Goal: Transaction & Acquisition: Purchase product/service

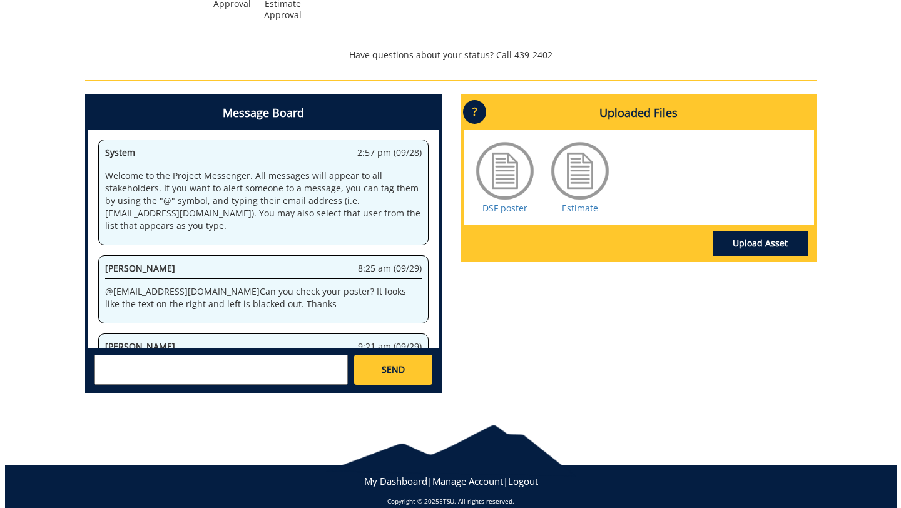
scroll to position [81511, 0]
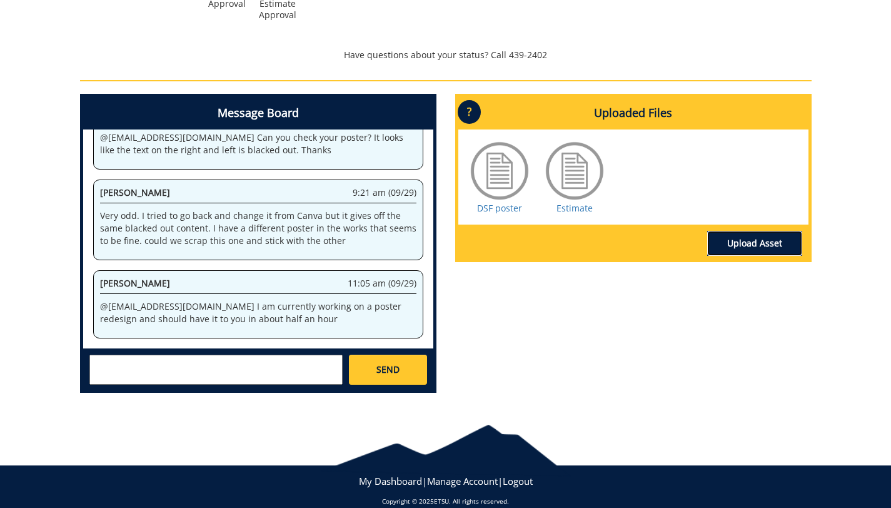
click at [729, 241] on link "Upload Asset" at bounding box center [755, 243] width 95 height 25
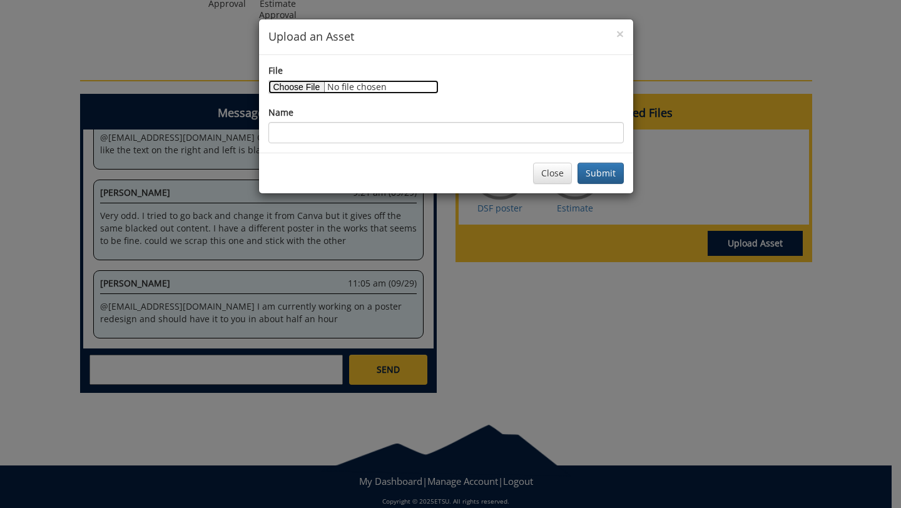
click at [303, 88] on input "File" at bounding box center [353, 87] width 170 height 14
type input "C:\fakepath\DSF widescreen .pdf"
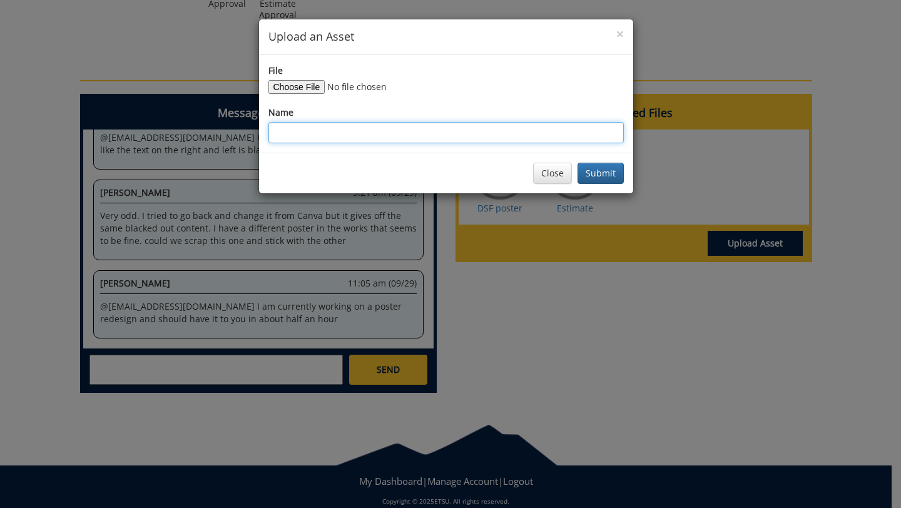
click at [359, 131] on input "Name" at bounding box center [445, 132] width 355 height 21
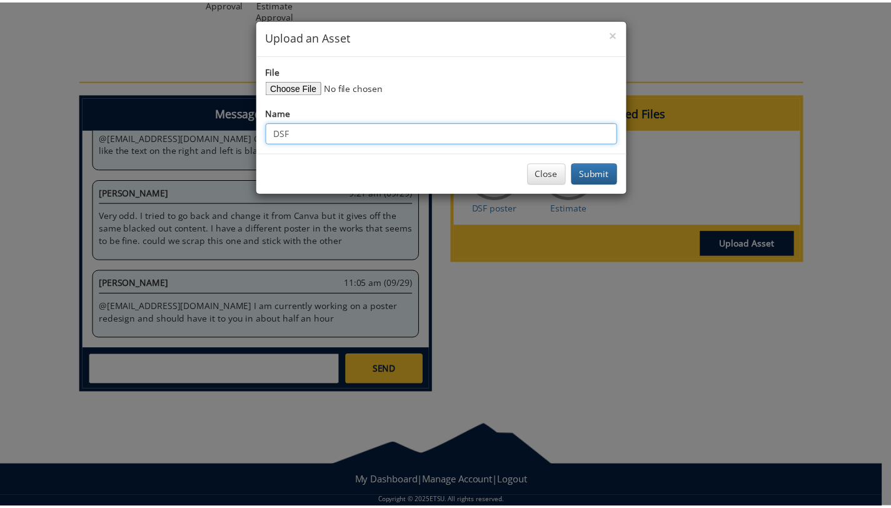
scroll to position [82237, 0]
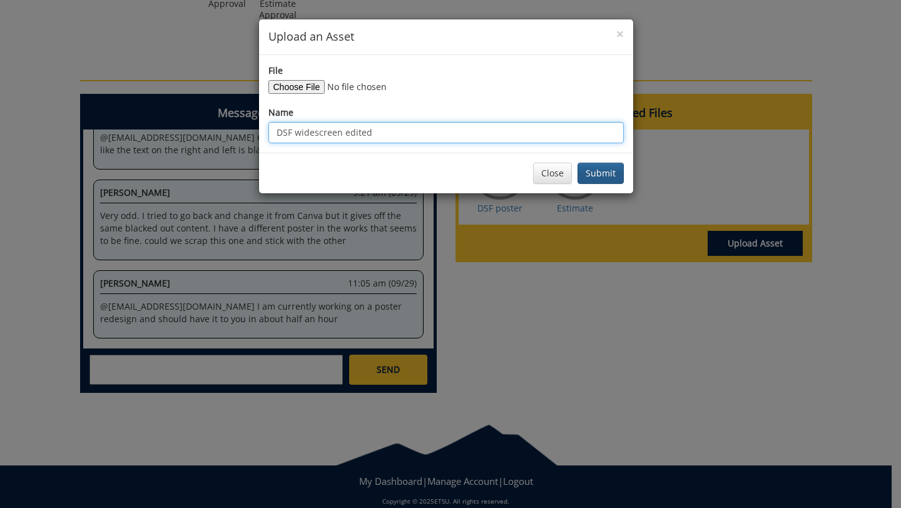
type input "DSF widescreen edited"
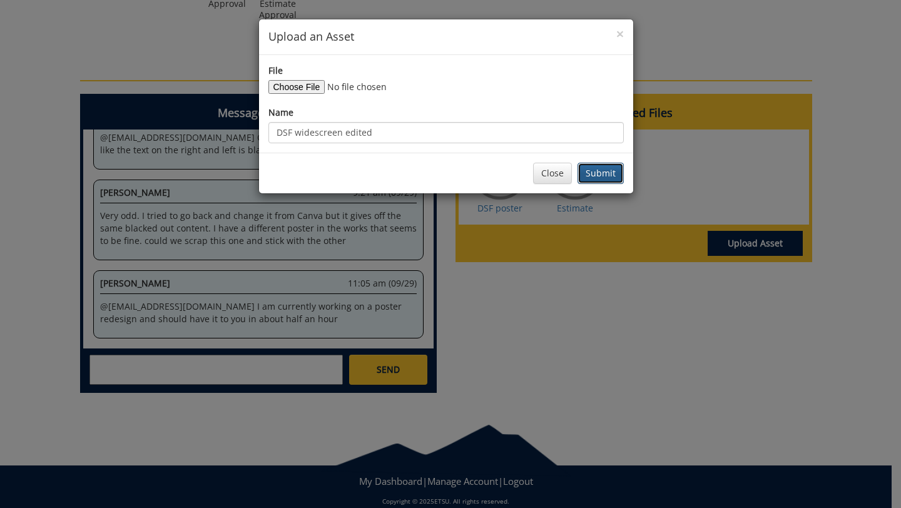
click at [612, 181] on button "Submit" at bounding box center [600, 173] width 46 height 21
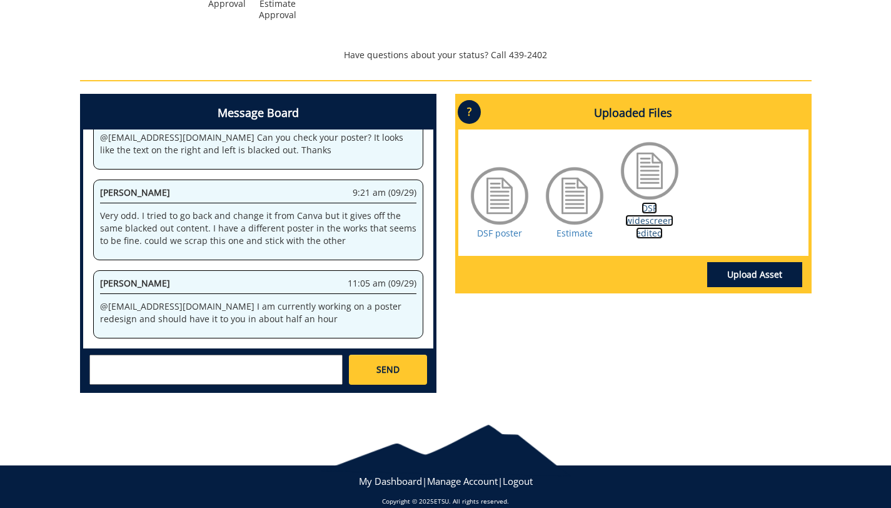
click at [648, 221] on link "DSF widescreen edited" at bounding box center [650, 220] width 48 height 37
click at [654, 218] on link "DSF widescreen edited" at bounding box center [650, 220] width 48 height 37
click at [629, 367] on div "Message Board System 2:57 pm (09/28) Welcome to the Project Messenger. All mess…" at bounding box center [446, 248] width 751 height 309
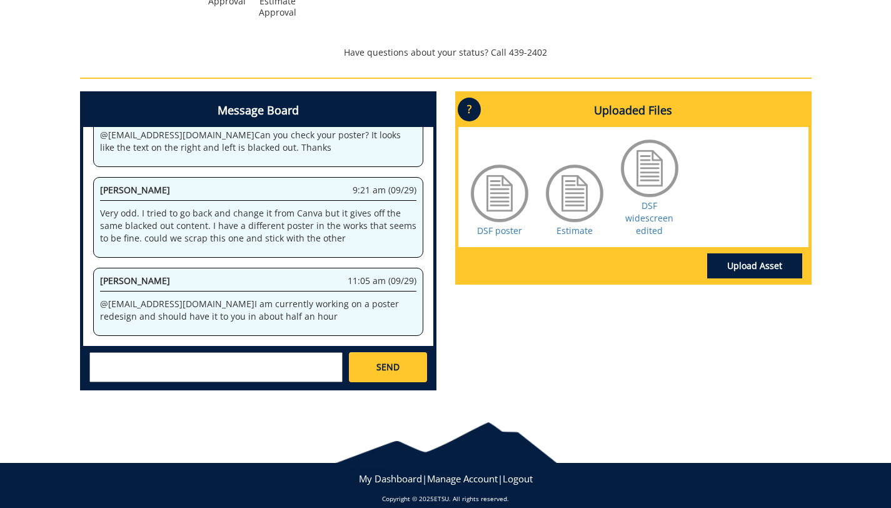
scroll to position [522, 0]
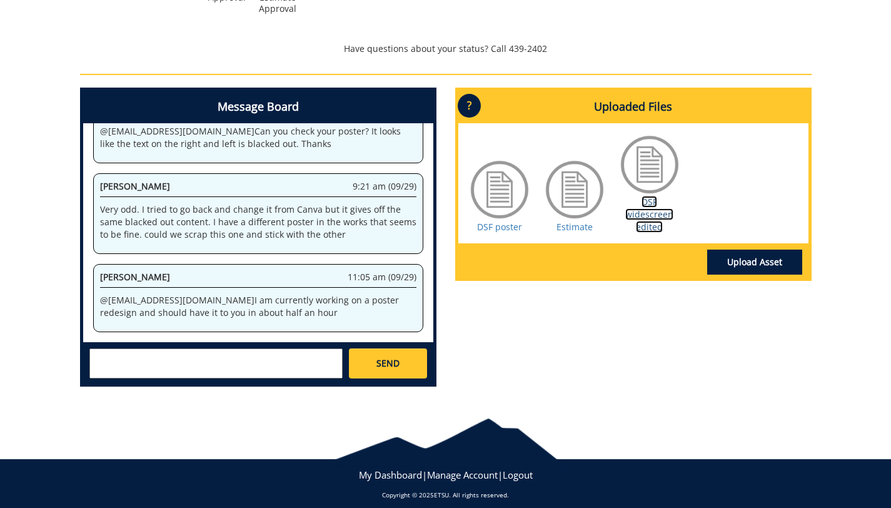
click at [648, 218] on link "DSF widescreen edited" at bounding box center [650, 214] width 48 height 37
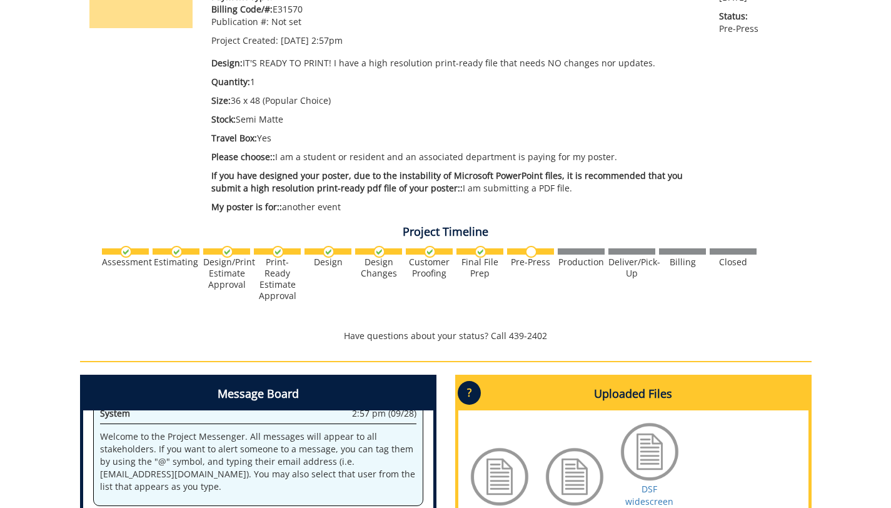
scroll to position [235, 0]
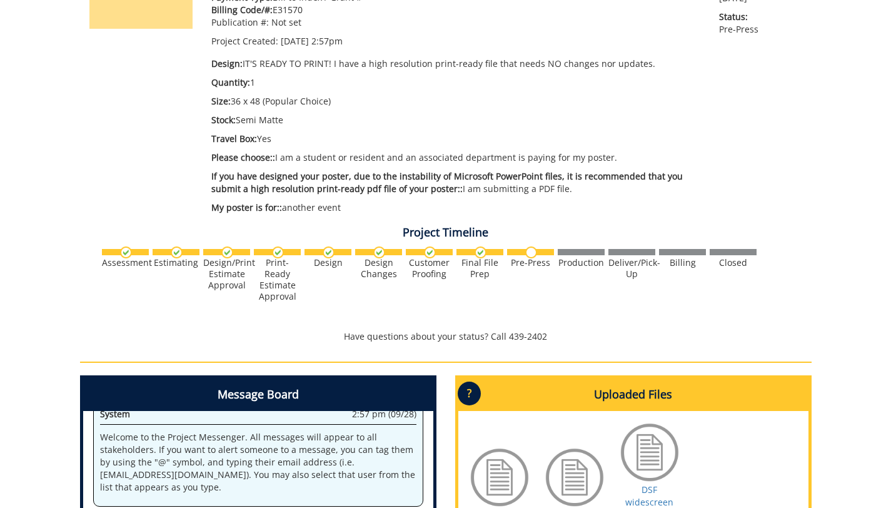
click at [886, 68] on div "260614-A JoelPatera-Posters: Scientific/Research Estimate Approver: SHORTCL@mai…" at bounding box center [445, 291] width 891 height 790
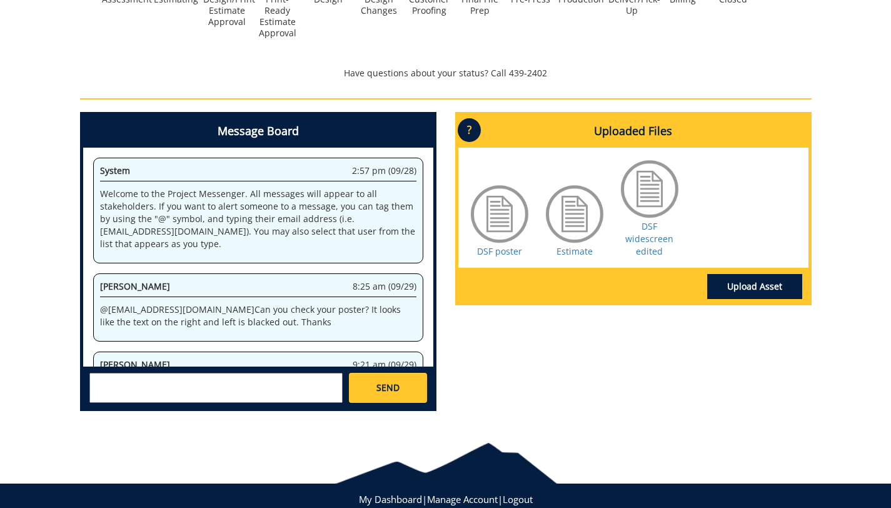
scroll to position [497, 0]
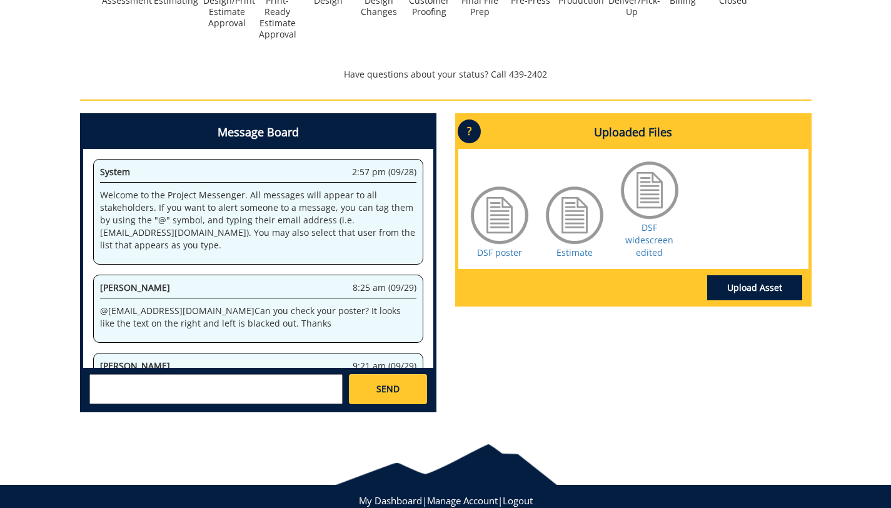
click at [164, 388] on textarea at bounding box center [215, 389] width 253 height 30
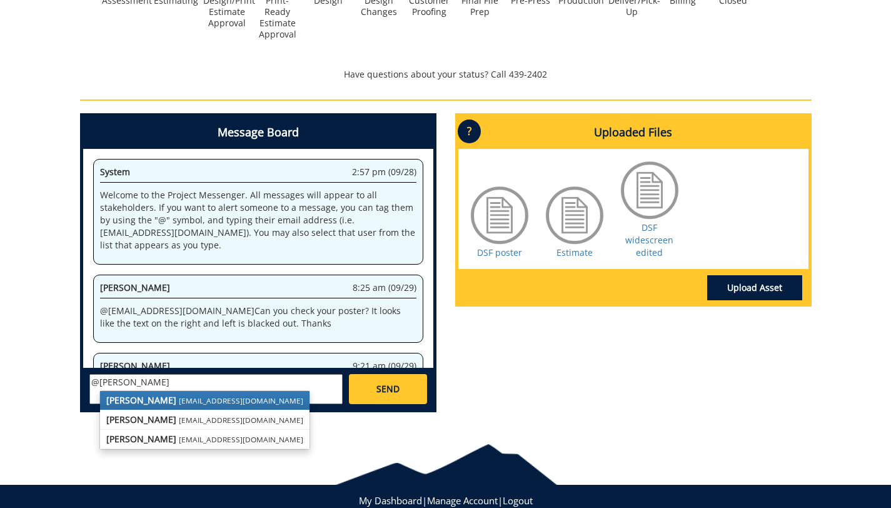
click at [179, 399] on small "conleyga@etsu.edu" at bounding box center [241, 400] width 124 height 10
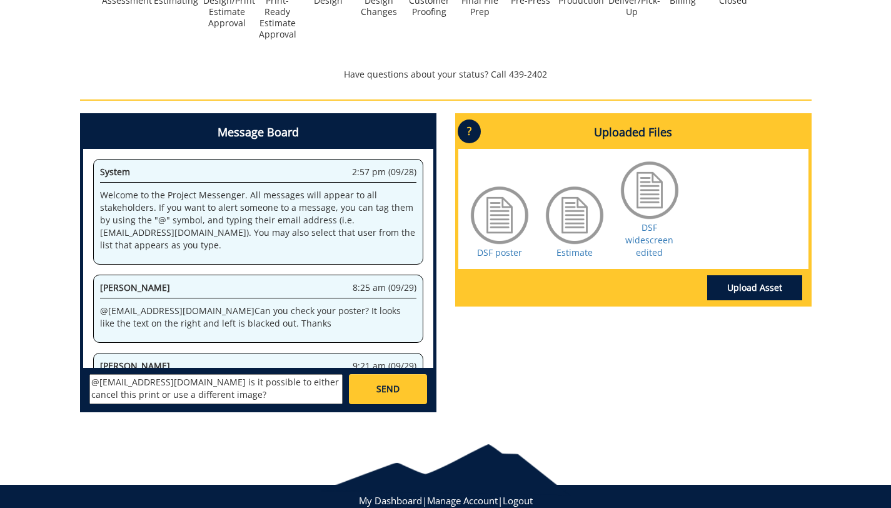
type textarea "@conleyga@etsu.edu is it possible to either cancel this print or use a differen…"
click at [390, 389] on span "SEND" at bounding box center [388, 389] width 23 height 13
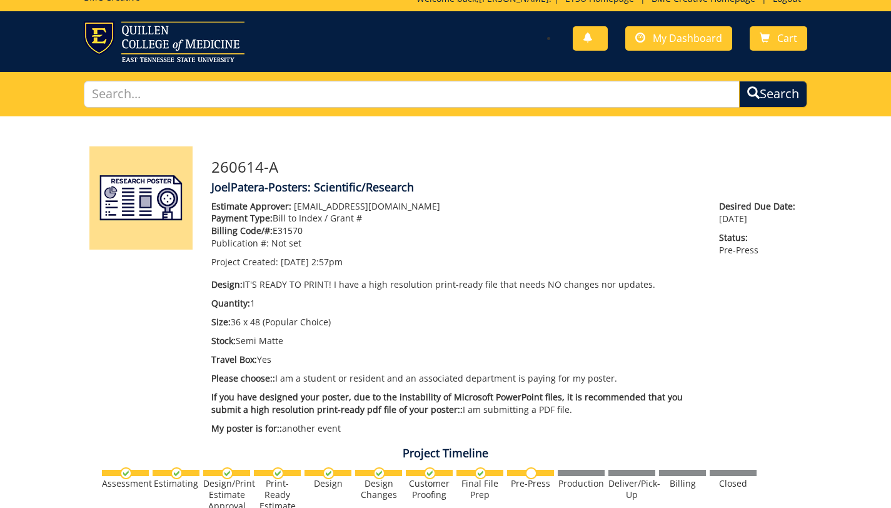
scroll to position [0, 0]
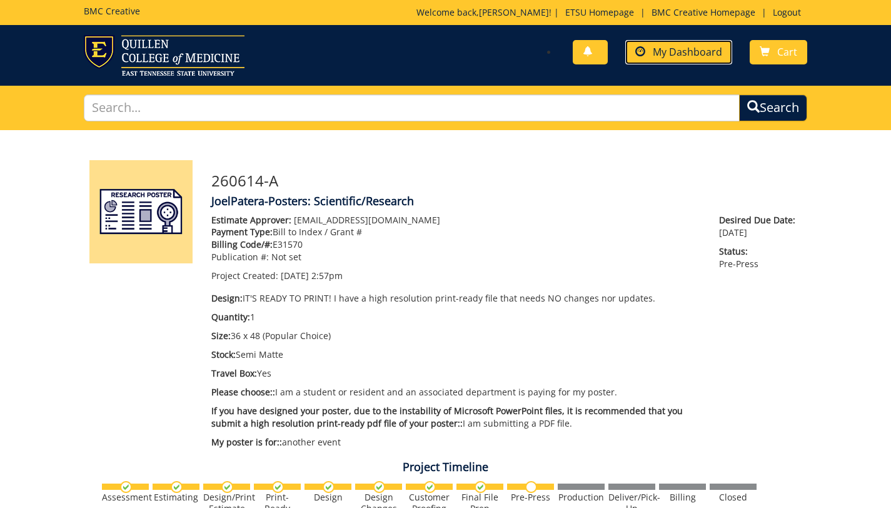
click at [698, 53] on span "My Dashboard" at bounding box center [687, 52] width 69 height 14
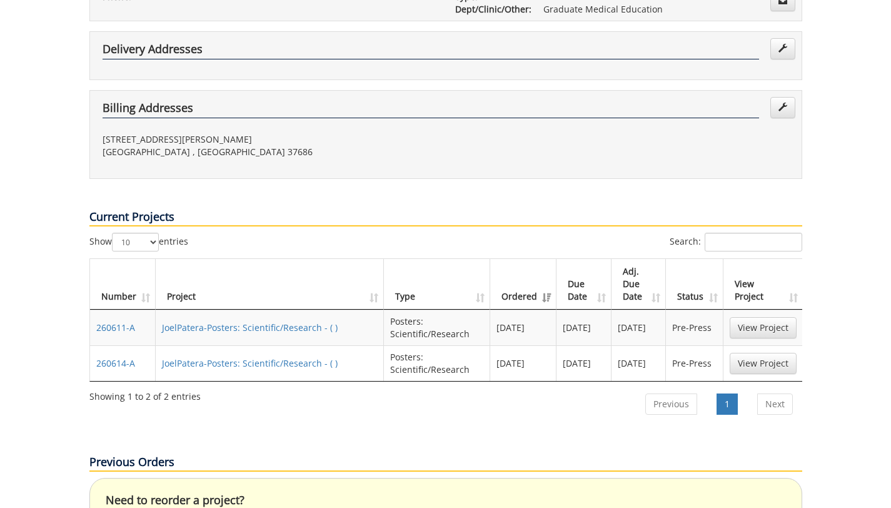
scroll to position [312, 0]
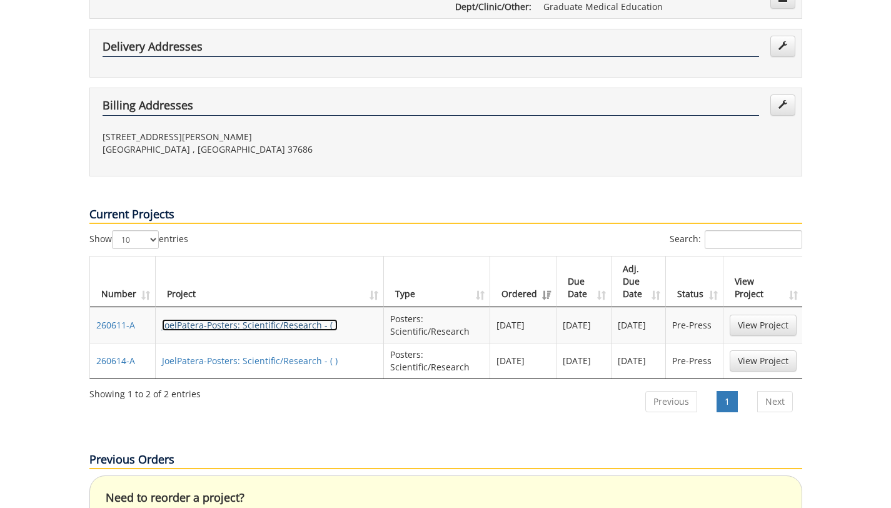
click at [295, 319] on link "JoelPatera-Posters: Scientific/Research - ( )" at bounding box center [250, 325] width 176 height 12
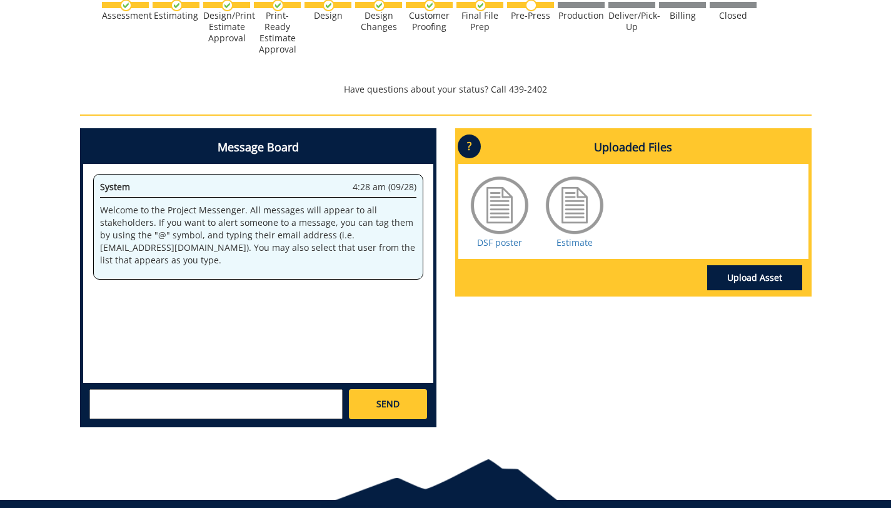
scroll to position [485, 0]
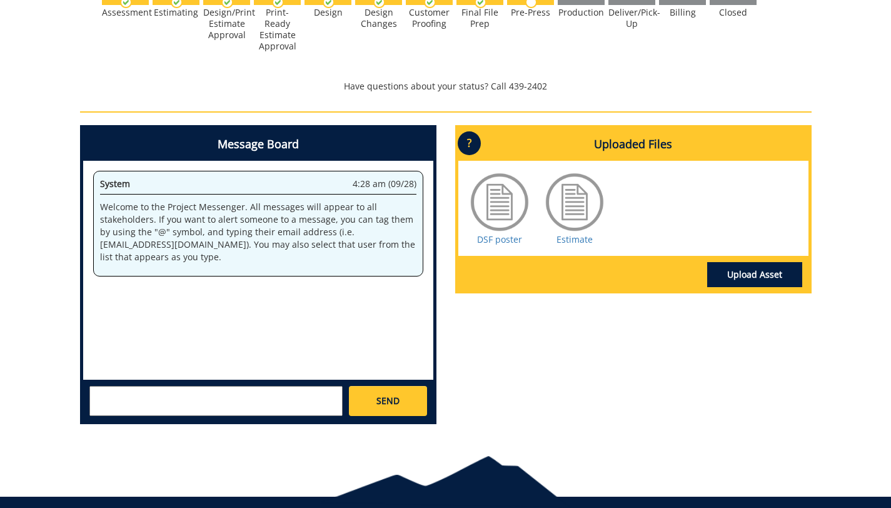
click at [250, 399] on textarea at bounding box center [215, 401] width 253 height 30
type textarea "H"
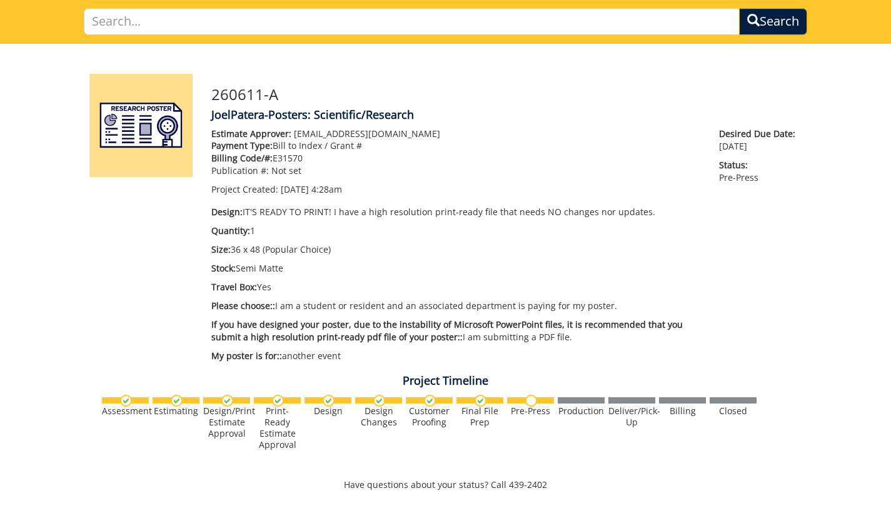
scroll to position [0, 0]
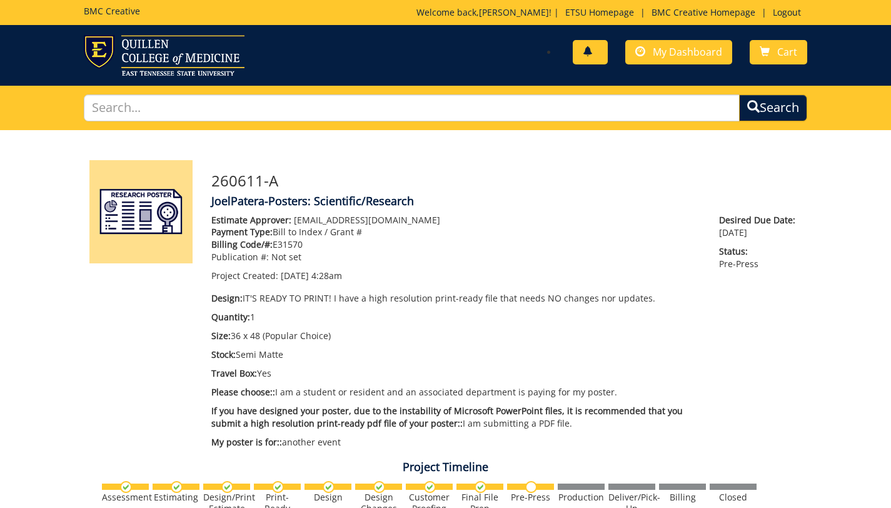
click at [601, 50] on link at bounding box center [590, 52] width 35 height 24
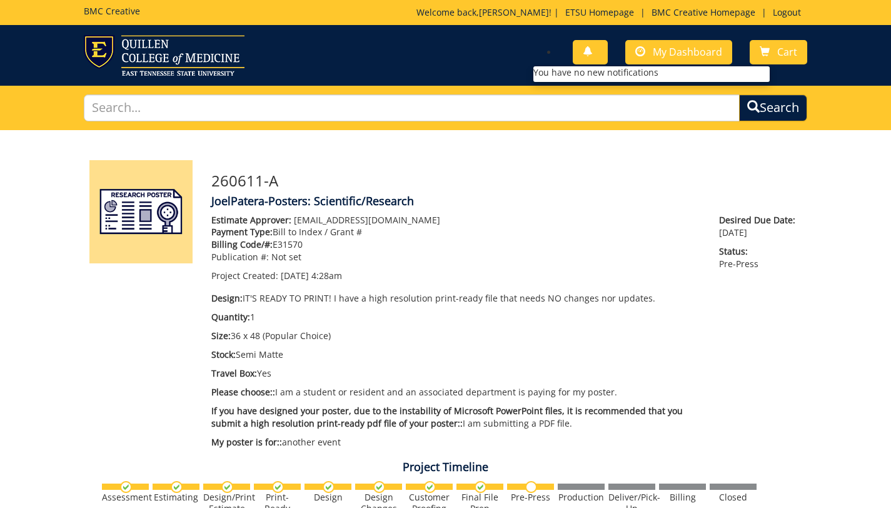
click at [517, 12] on p "Welcome back, Joel ! | ETSU Homepage | BMC Creative Homepage | Logout" at bounding box center [612, 12] width 391 height 13
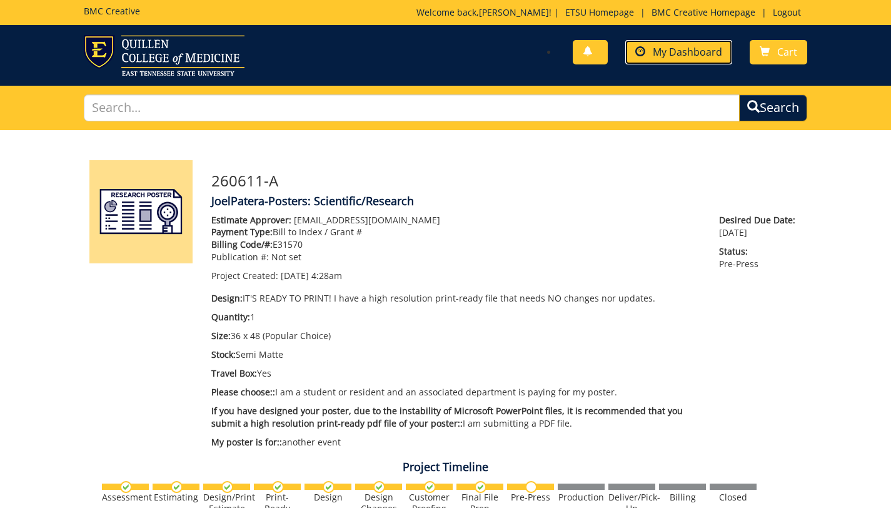
click at [686, 48] on span "My Dashboard" at bounding box center [687, 52] width 69 height 14
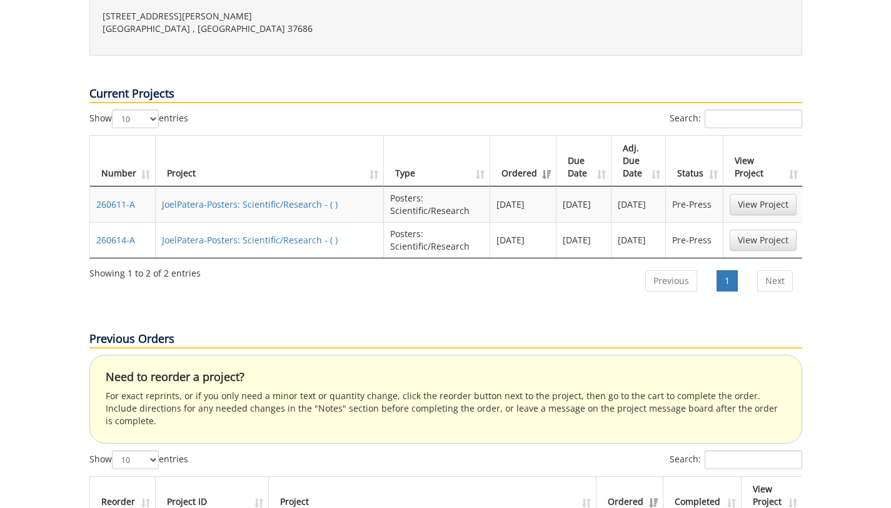
scroll to position [351, 0]
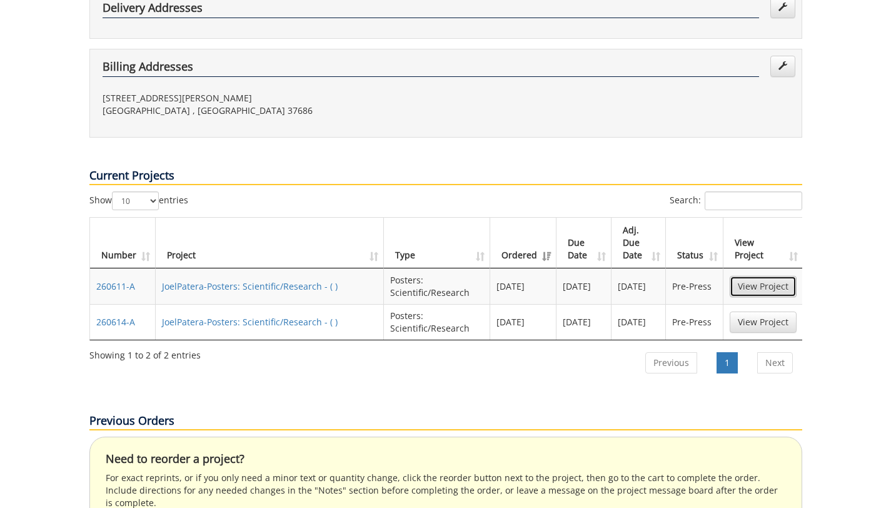
click at [763, 276] on link "View Project" at bounding box center [763, 286] width 67 height 21
click at [275, 316] on link "JoelPatera-Posters: Scientific/Research - ( )" at bounding box center [250, 322] width 176 height 12
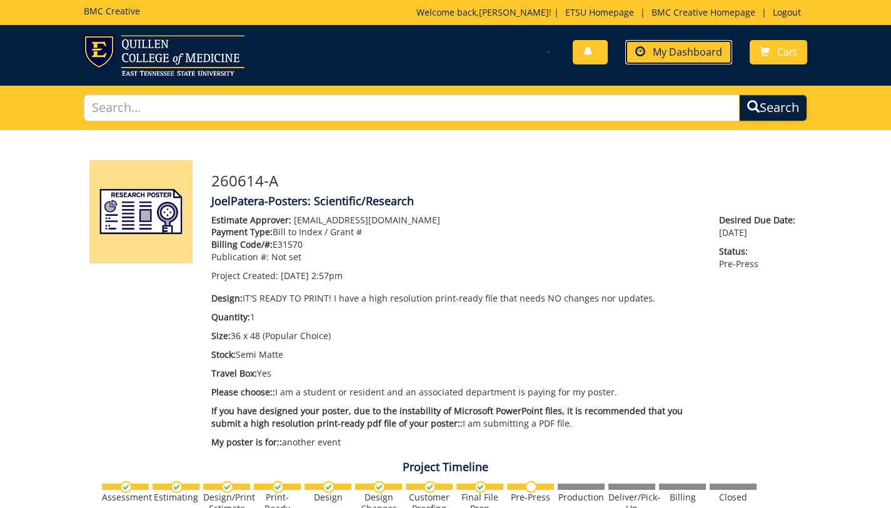
click at [681, 54] on span "My Dashboard" at bounding box center [687, 52] width 69 height 14
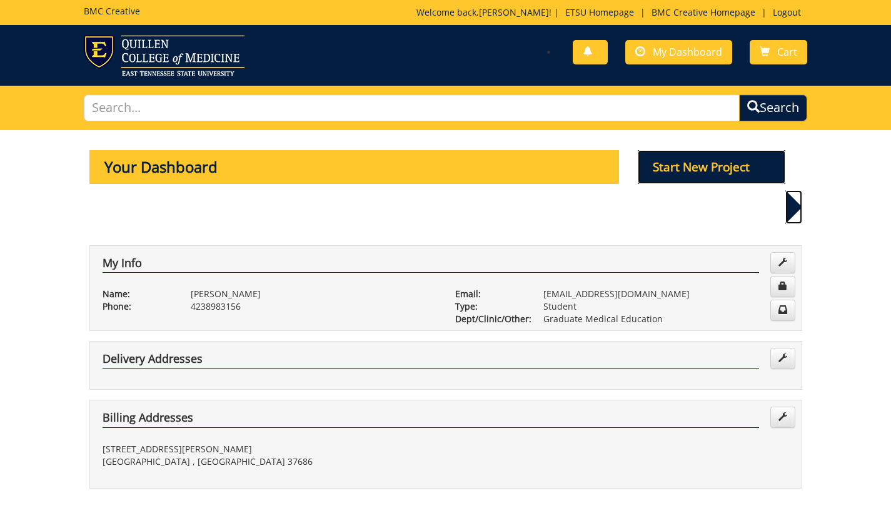
click at [704, 170] on p "Start New Project" at bounding box center [712, 167] width 148 height 34
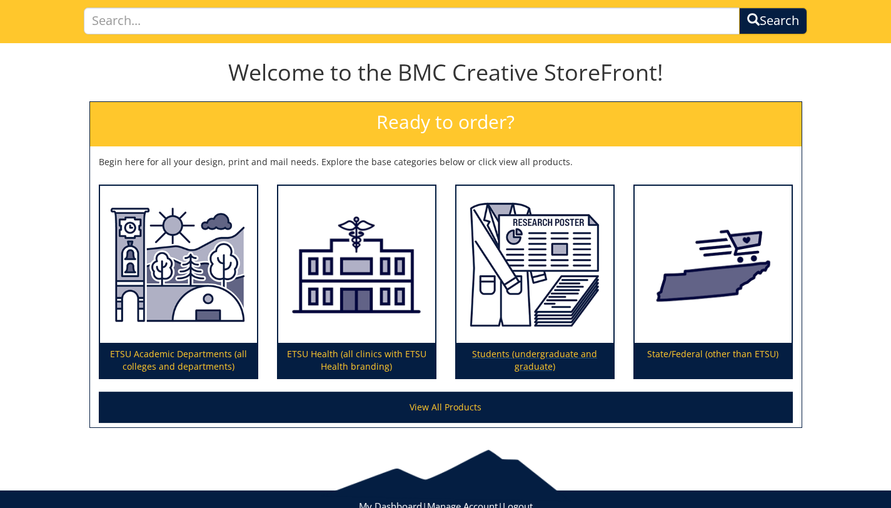
scroll to position [128, 0]
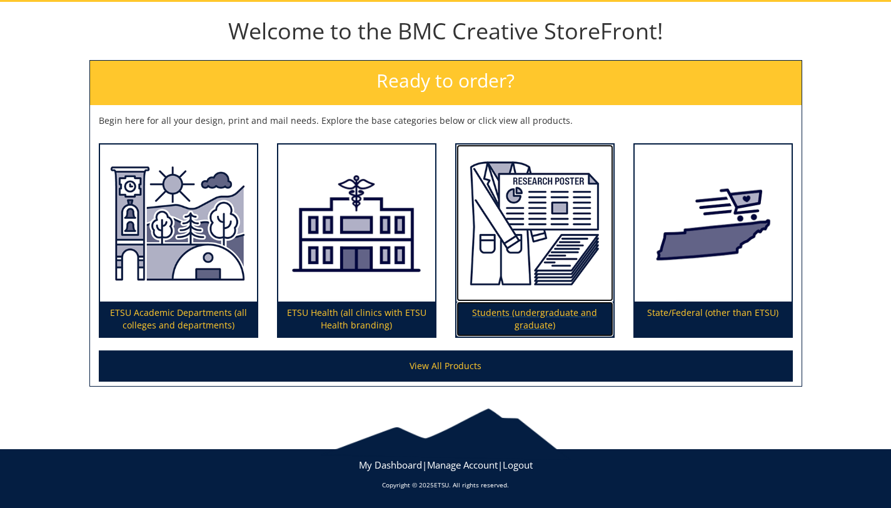
click at [536, 226] on img at bounding box center [535, 224] width 157 height 158
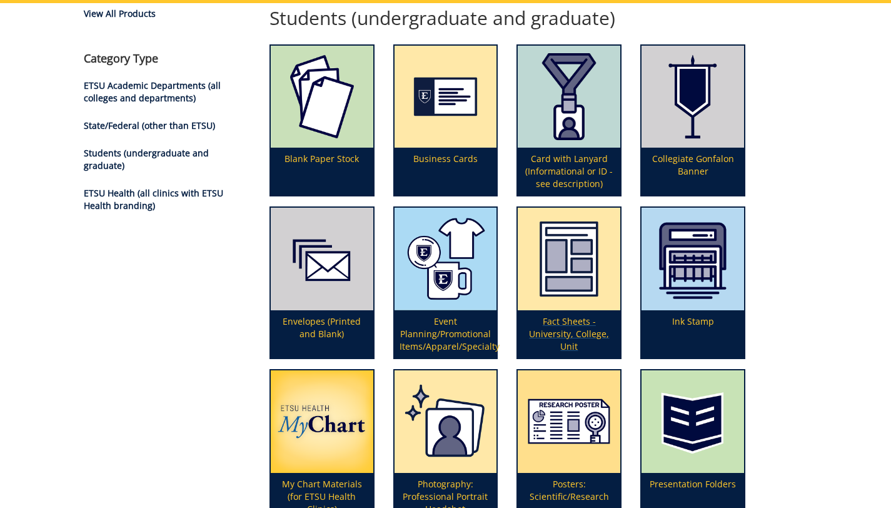
scroll to position [200, 0]
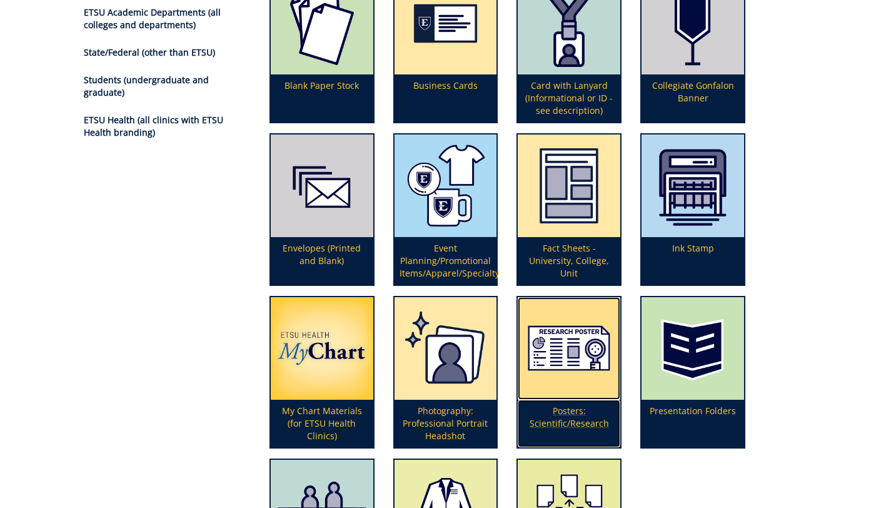
click at [571, 355] on img at bounding box center [569, 348] width 103 height 103
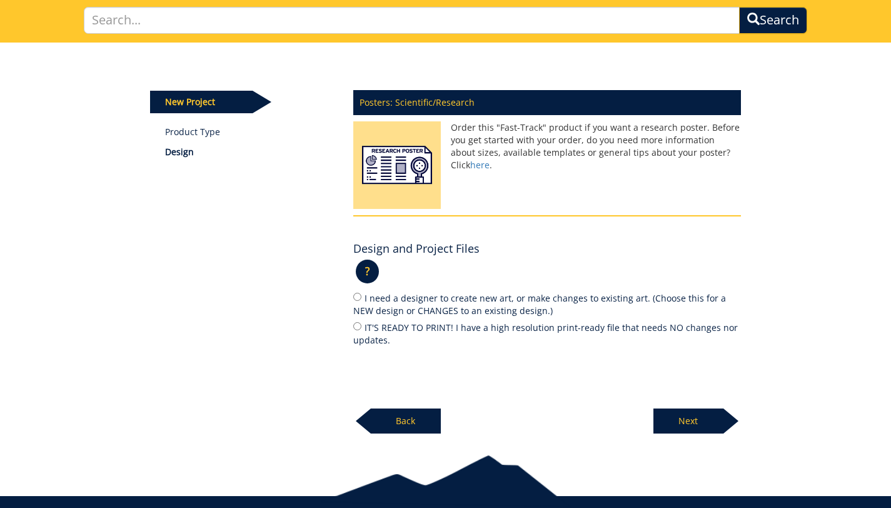
scroll to position [112, 0]
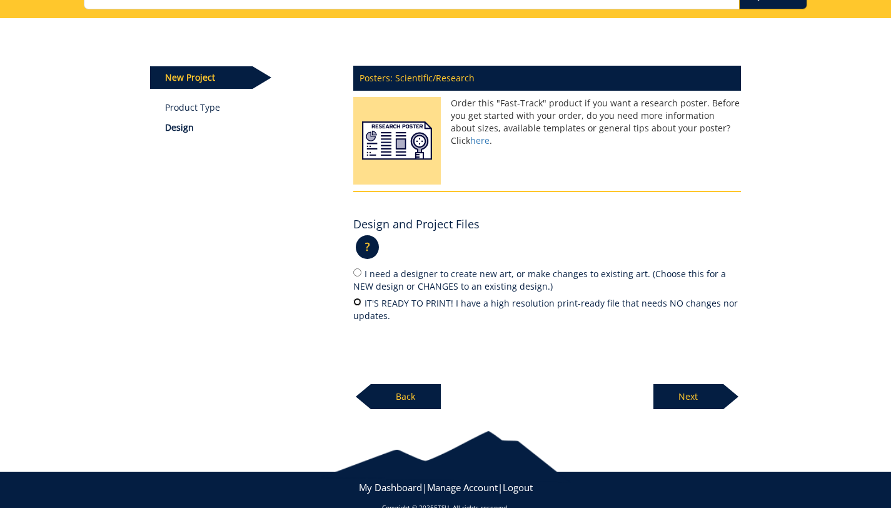
click at [358, 302] on input "IT'S READY TO PRINT! I have a high resolution print-ready file that needs NO ch…" at bounding box center [357, 302] width 8 height 8
radio input "true"
click at [704, 401] on p "Next" at bounding box center [689, 396] width 70 height 25
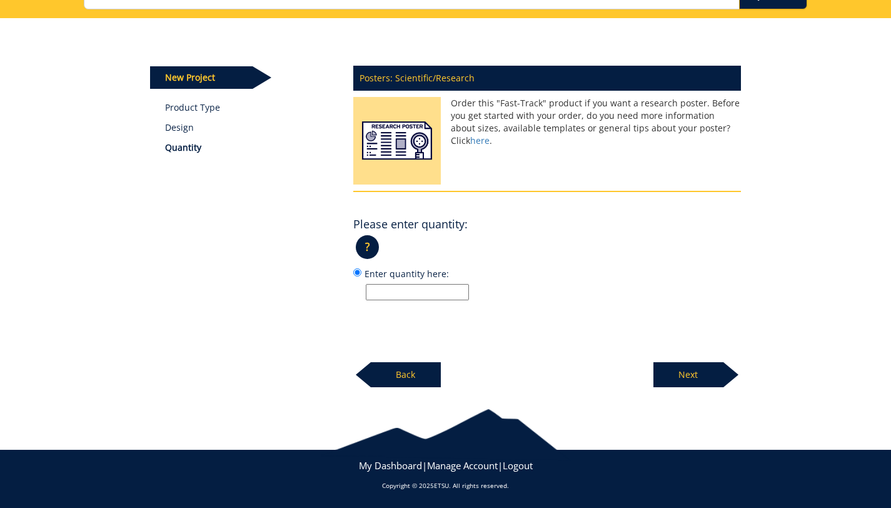
click at [440, 292] on input "Enter quantity here:" at bounding box center [417, 292] width 103 height 16
type input "1"
click at [719, 368] on p "Next" at bounding box center [689, 374] width 70 height 25
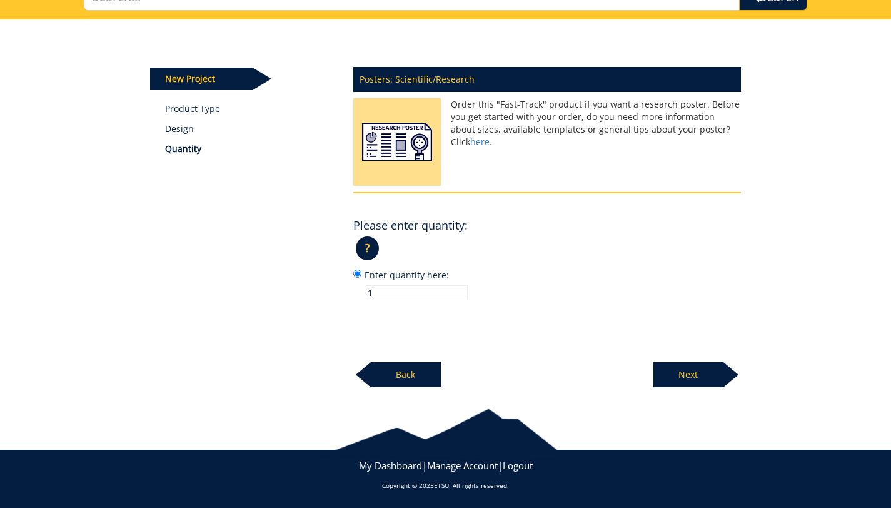
scroll to position [108, 0]
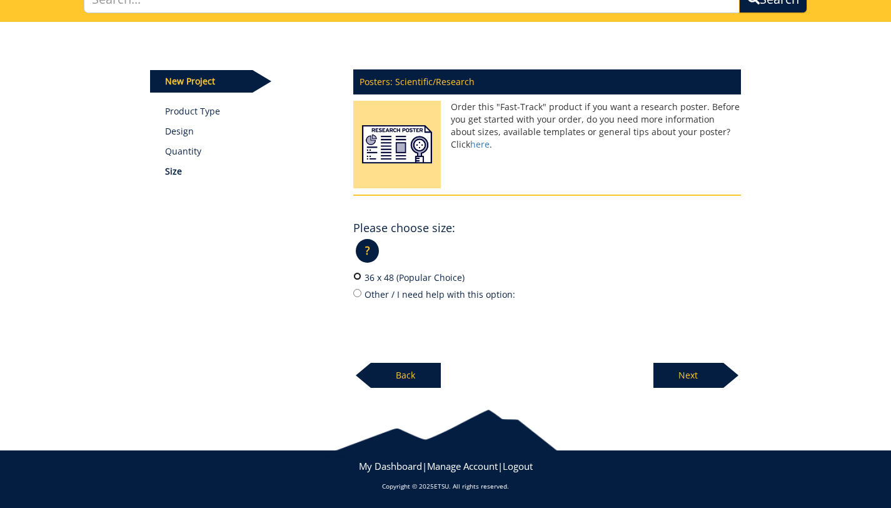
click at [357, 277] on input "36 x 48 (Popular Choice)" at bounding box center [357, 276] width 8 height 8
radio input "true"
click at [669, 371] on p "Next" at bounding box center [689, 375] width 70 height 25
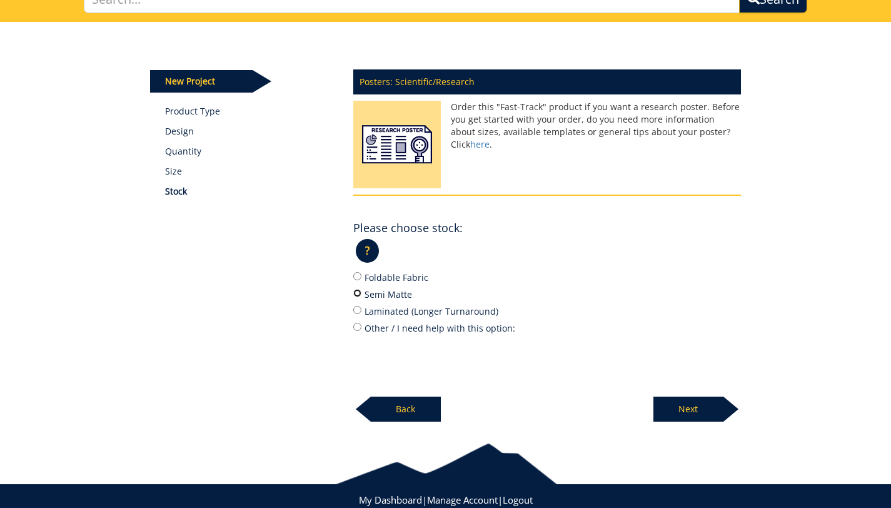
click at [356, 293] on input "Semi Matte" at bounding box center [357, 293] width 8 height 8
radio input "true"
click at [669, 402] on p "Next" at bounding box center [689, 409] width 70 height 25
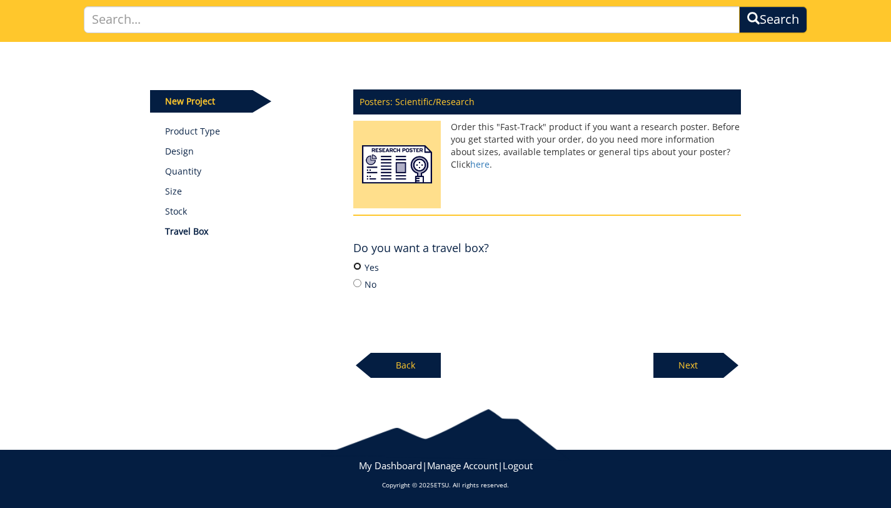
click at [359, 263] on input "Yes" at bounding box center [357, 266] width 8 height 8
radio input "true"
click at [708, 364] on p "Next" at bounding box center [689, 365] width 70 height 25
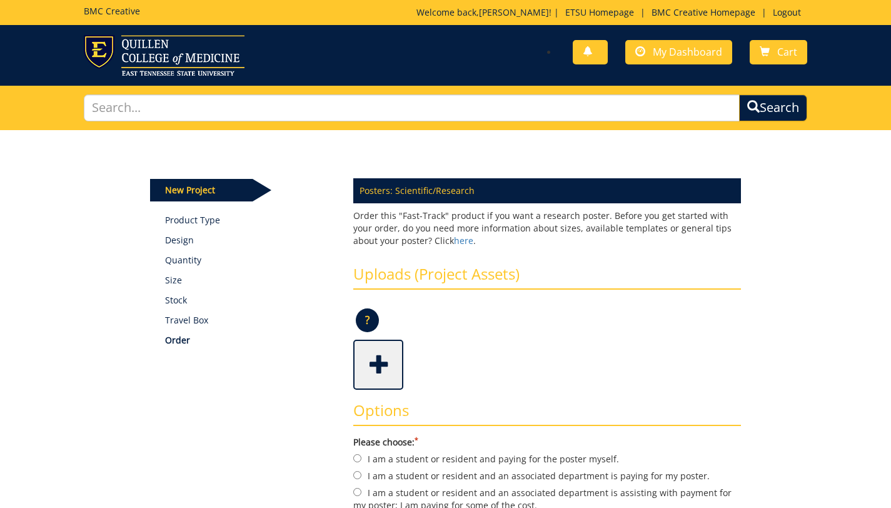
click at [382, 364] on span at bounding box center [380, 364] width 50 height 44
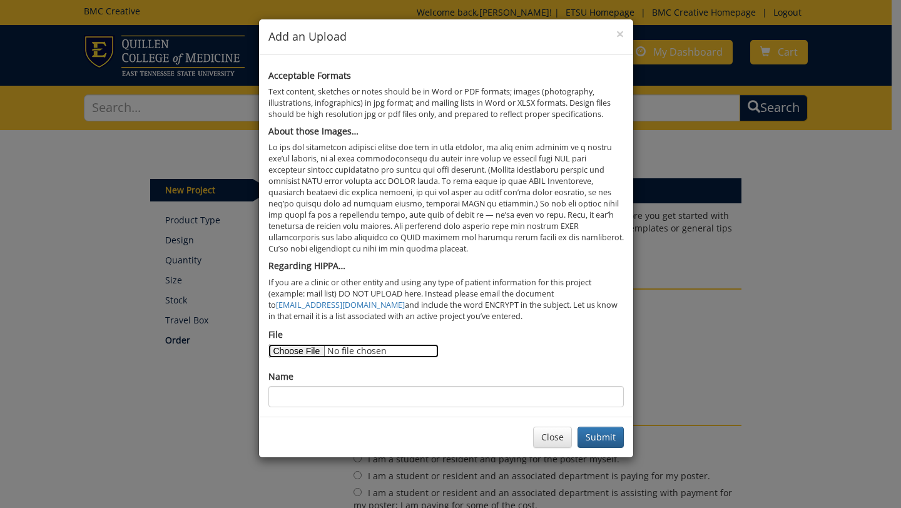
click at [292, 348] on input "File" at bounding box center [353, 351] width 170 height 14
type input "C:\fakepath\DSF widescreen edited (2).pdf"
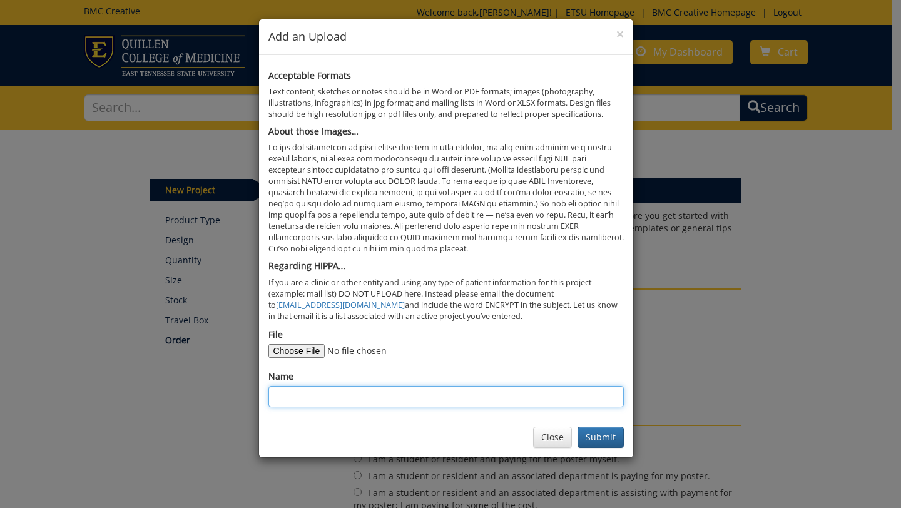
click at [394, 395] on input "Name" at bounding box center [445, 396] width 355 height 21
type input "DSF poster"
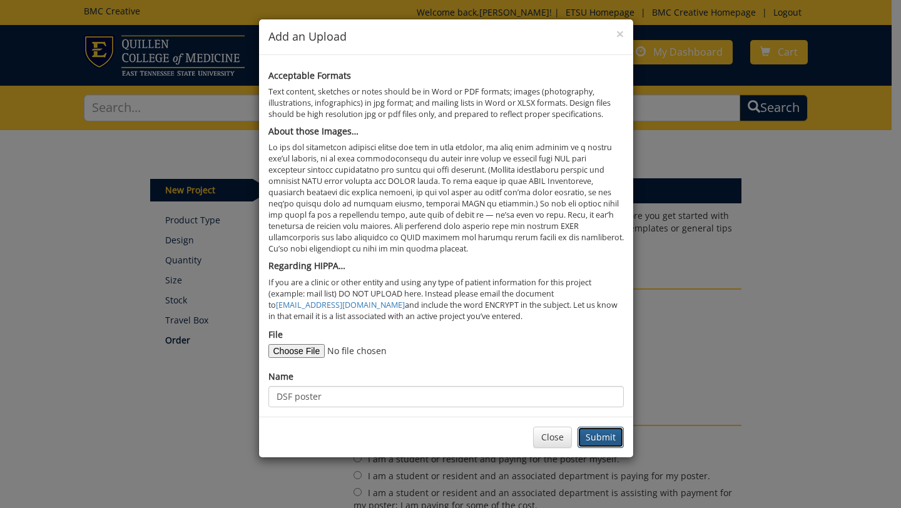
click at [609, 432] on button "Submit" at bounding box center [600, 437] width 46 height 21
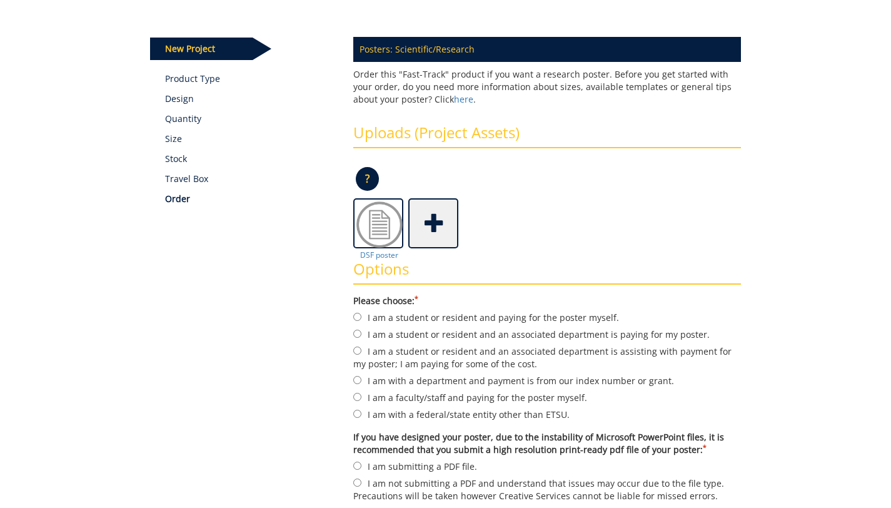
scroll to position [225, 0]
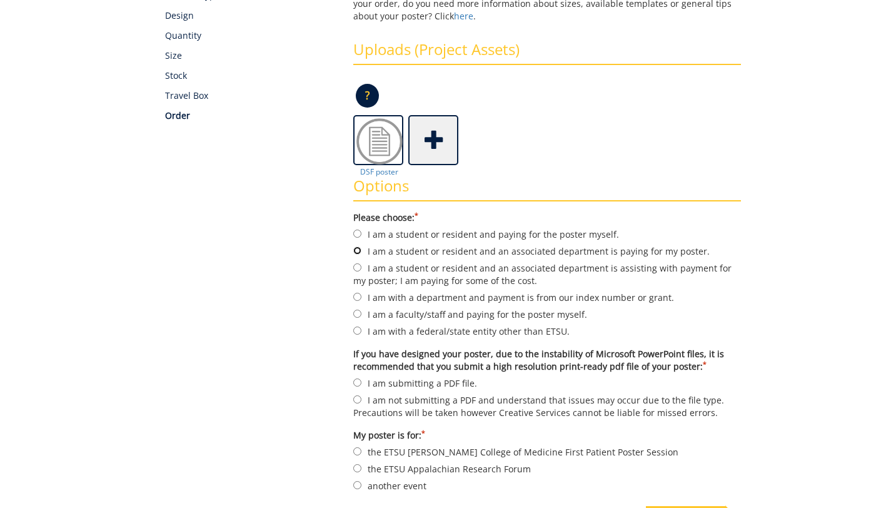
click at [357, 251] on input "I am a student or resident and an associated department is paying for my poster." at bounding box center [357, 250] width 8 height 8
radio input "true"
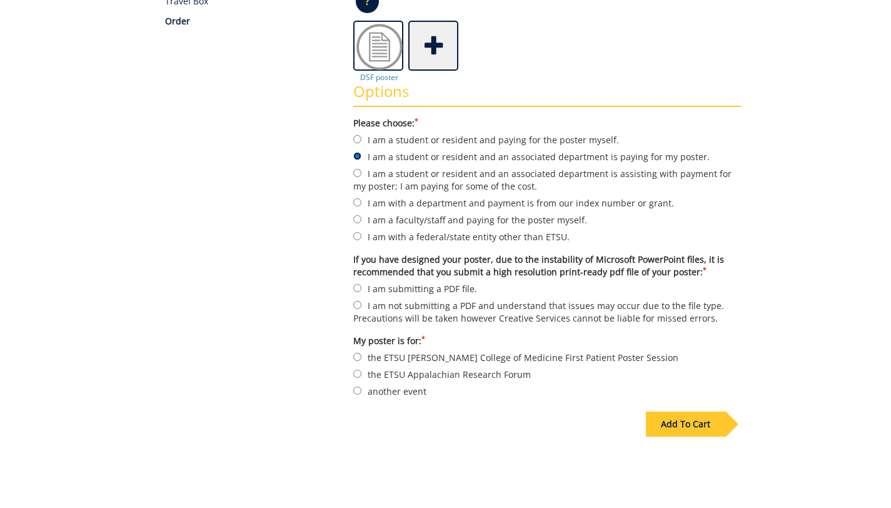
scroll to position [375, 0]
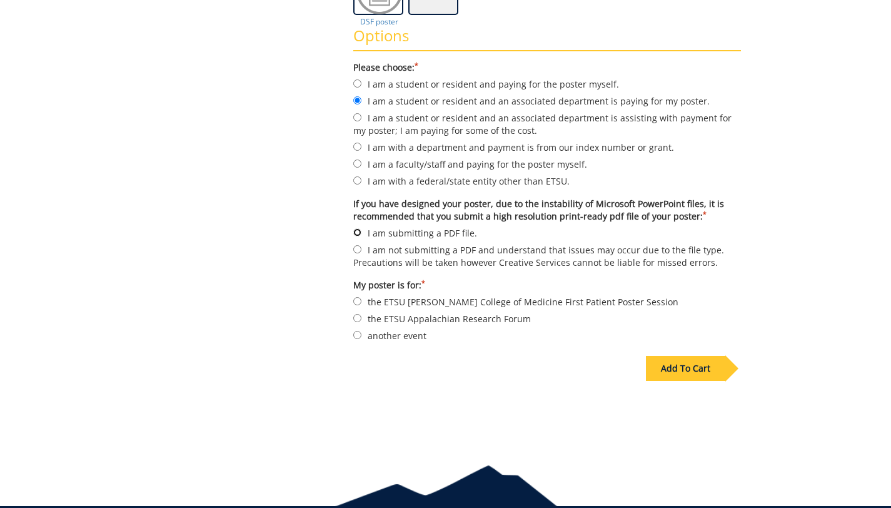
click at [354, 229] on input "I am submitting a PDF file." at bounding box center [357, 232] width 8 height 8
radio input "true"
click at [356, 332] on input "another event" at bounding box center [357, 335] width 8 height 8
radio input "true"
click at [669, 363] on div "Add To Cart" at bounding box center [685, 368] width 79 height 25
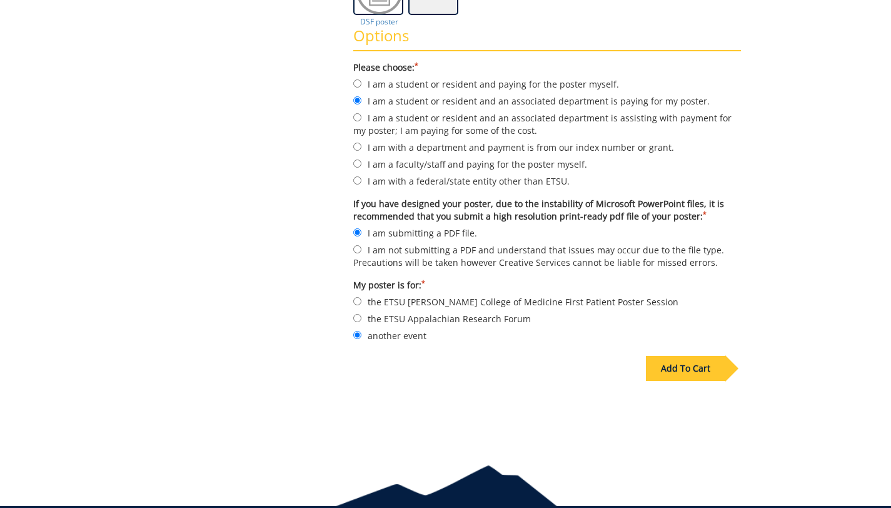
scroll to position [88, 0]
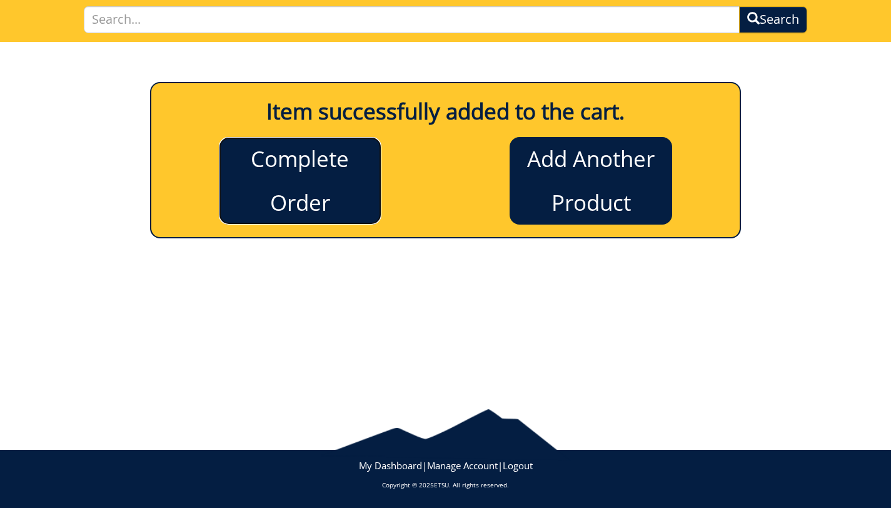
click at [317, 163] on link "Complete Order" at bounding box center [300, 181] width 163 height 88
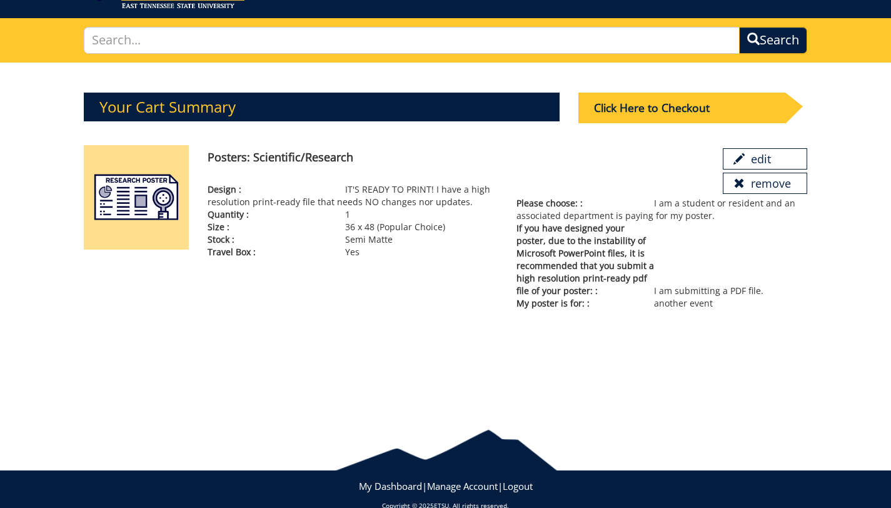
scroll to position [67, 0]
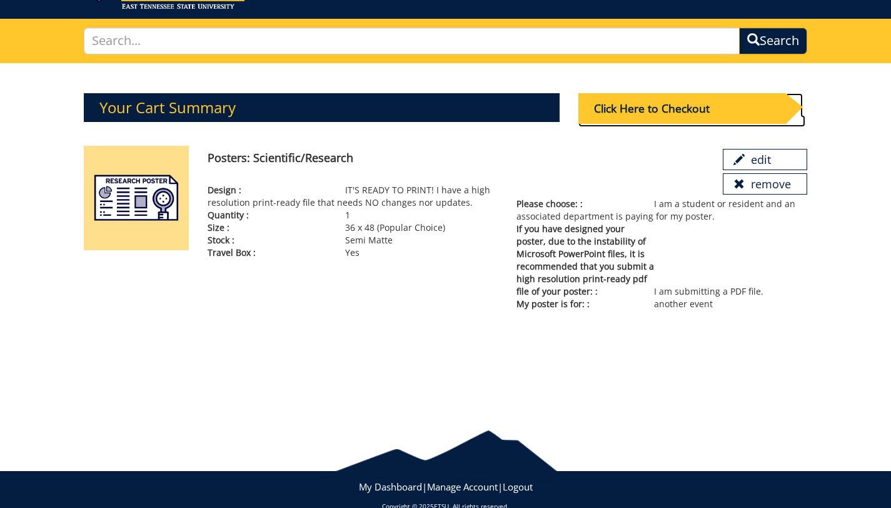
click at [699, 111] on div "Click Here to Checkout" at bounding box center [682, 108] width 207 height 31
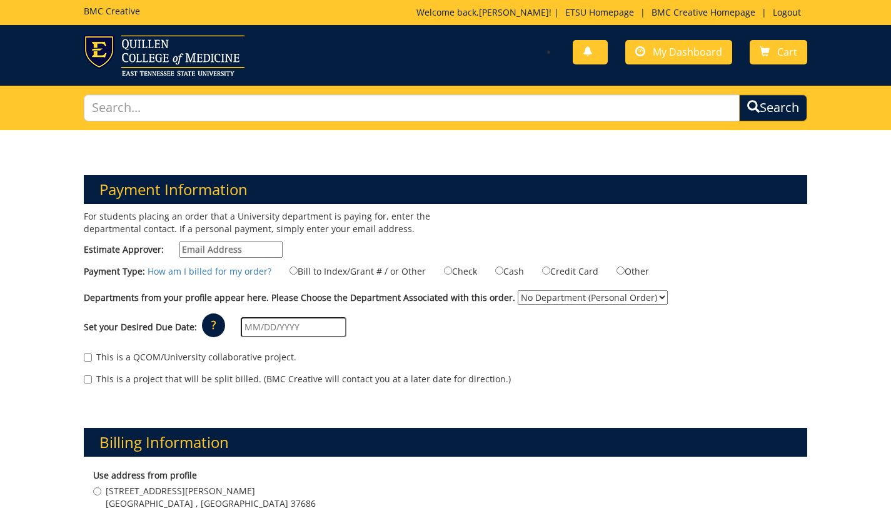
click at [239, 245] on input "Estimate Approver:" at bounding box center [231, 249] width 103 height 16
type input "[EMAIL_ADDRESS][DOMAIN_NAME]"
click at [295, 269] on input "Bill to Index/Grant # / or Other" at bounding box center [294, 271] width 8 height 8
radio input "true"
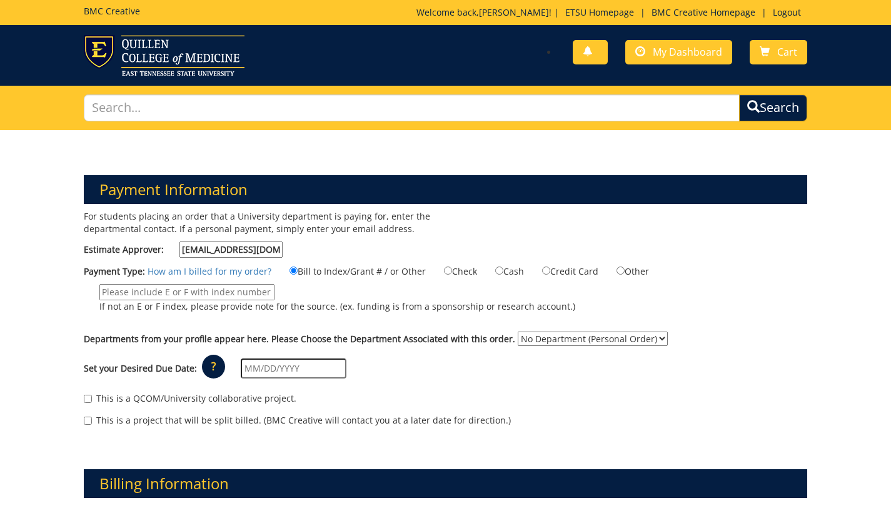
click at [235, 293] on input "If not an E or F index, please provide note for the source. (ex. funding is fro…" at bounding box center [186, 292] width 175 height 16
type input "E31570"
click at [618, 338] on select "No Department (Personal Order) Graduate Medical Education" at bounding box center [593, 339] width 150 height 14
select select "87"
click at [536, 332] on select "No Department (Personal Order) Graduate Medical Education" at bounding box center [593, 339] width 150 height 14
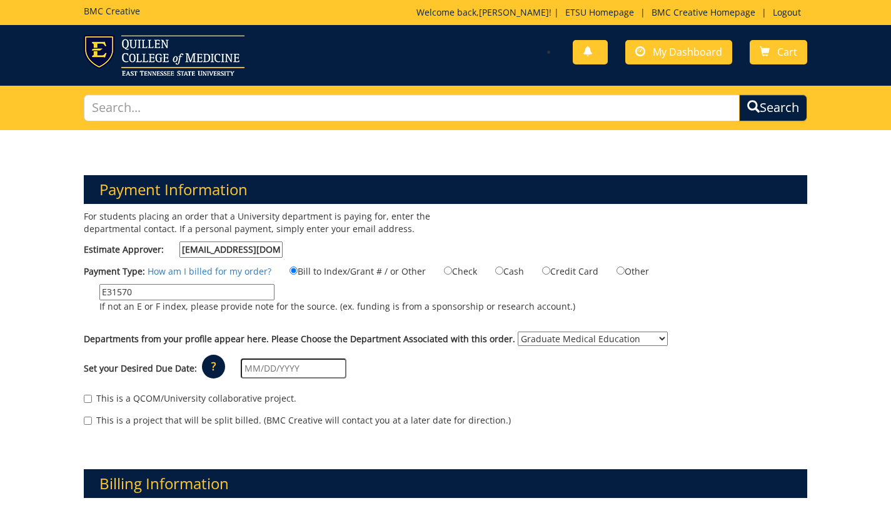
click at [281, 364] on input "text" at bounding box center [294, 368] width 106 height 20
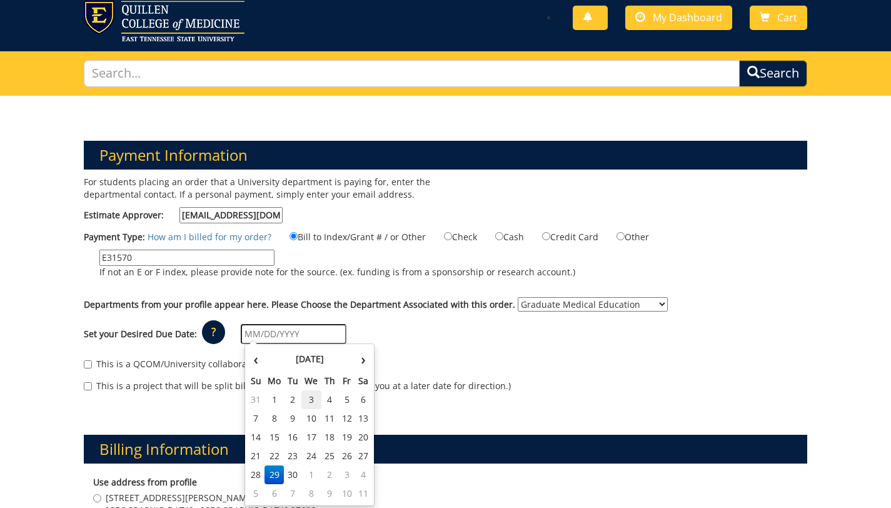
scroll to position [36, 0]
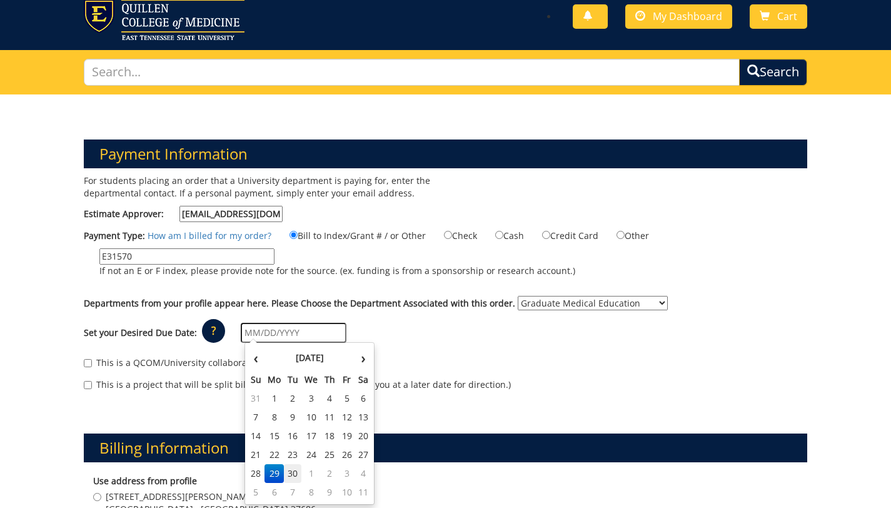
click at [293, 475] on td "30" at bounding box center [293, 473] width 18 height 19
type input "[DATE]"
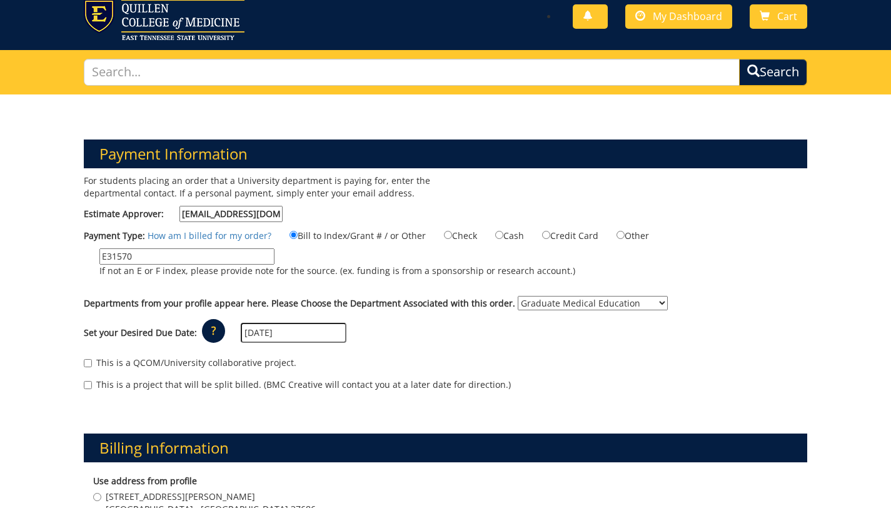
scroll to position [54, 0]
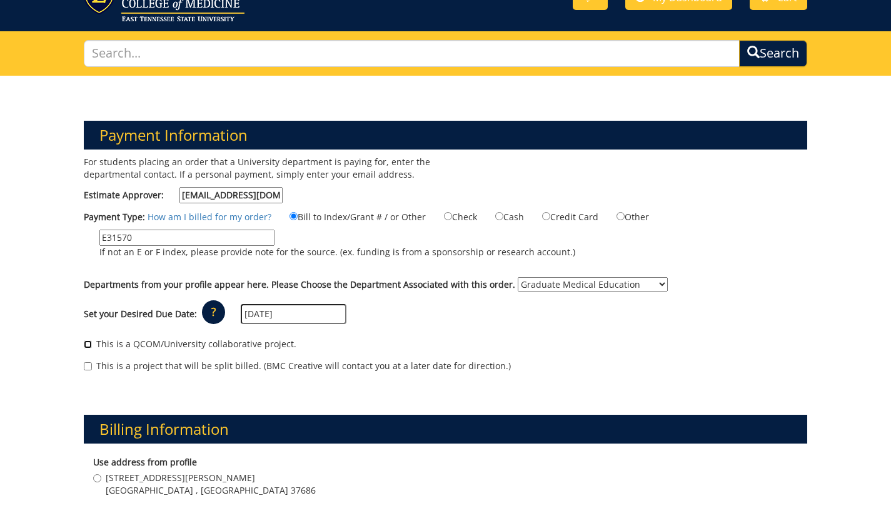
click at [90, 344] on input "This is a QCOM/University collaborative project." at bounding box center [88, 344] width 8 height 8
checkbox input "true"
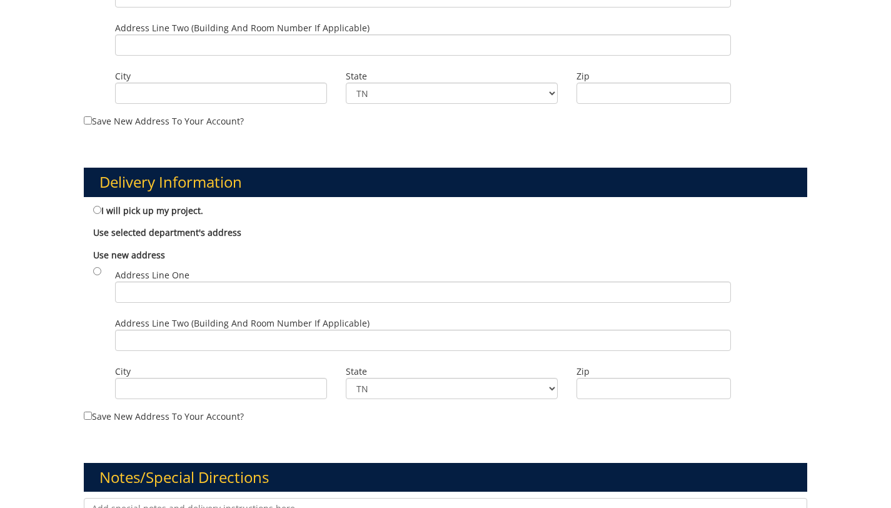
scroll to position [616, 0]
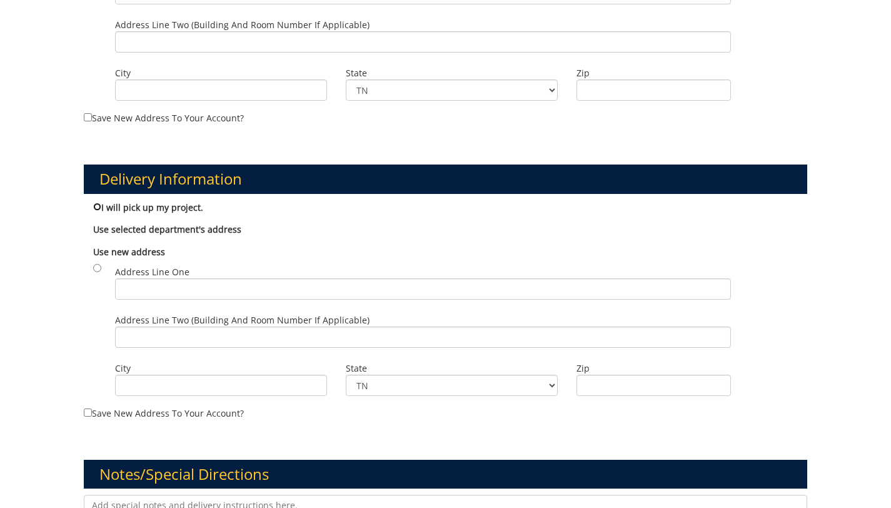
click at [96, 208] on input "I will pick up my project." at bounding box center [97, 207] width 8 height 8
radio input "true"
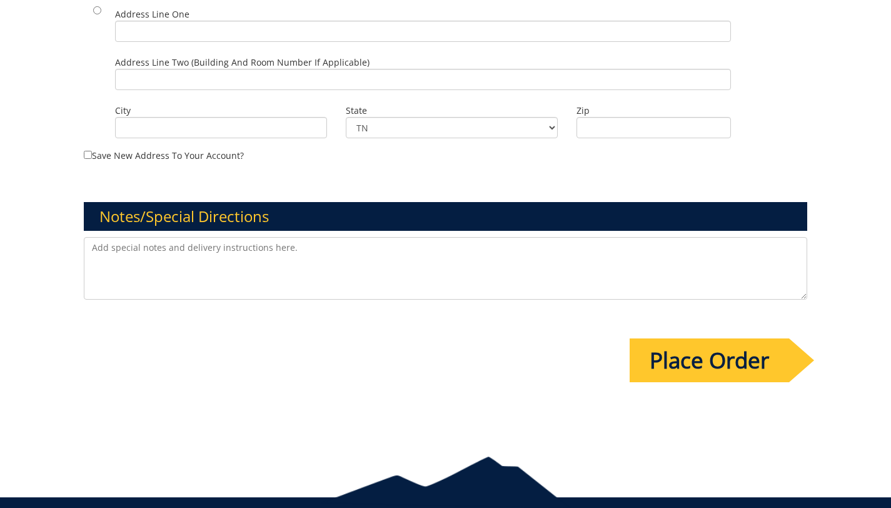
scroll to position [876, 0]
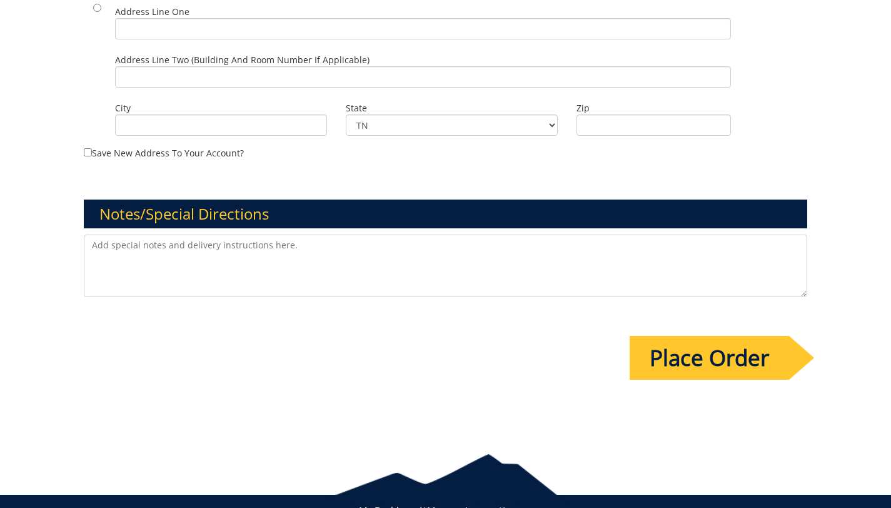
click at [699, 353] on input "Place Order" at bounding box center [710, 358] width 160 height 44
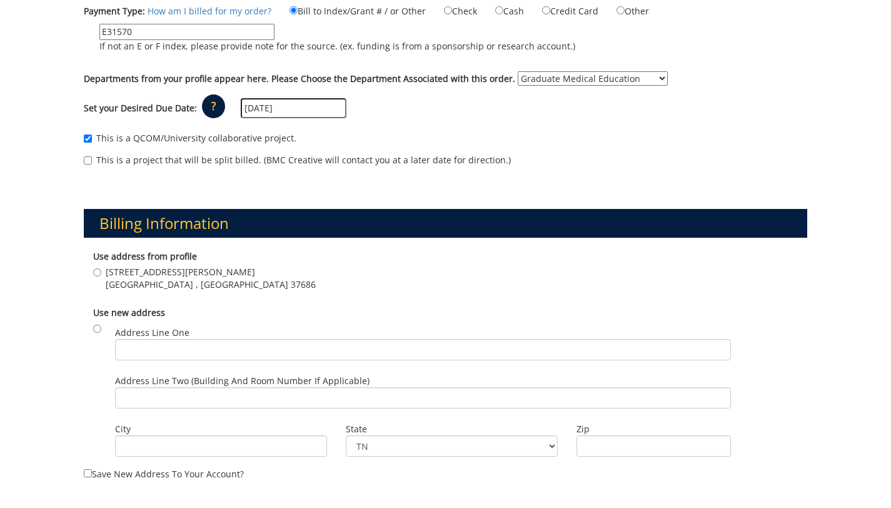
scroll to position [0, 0]
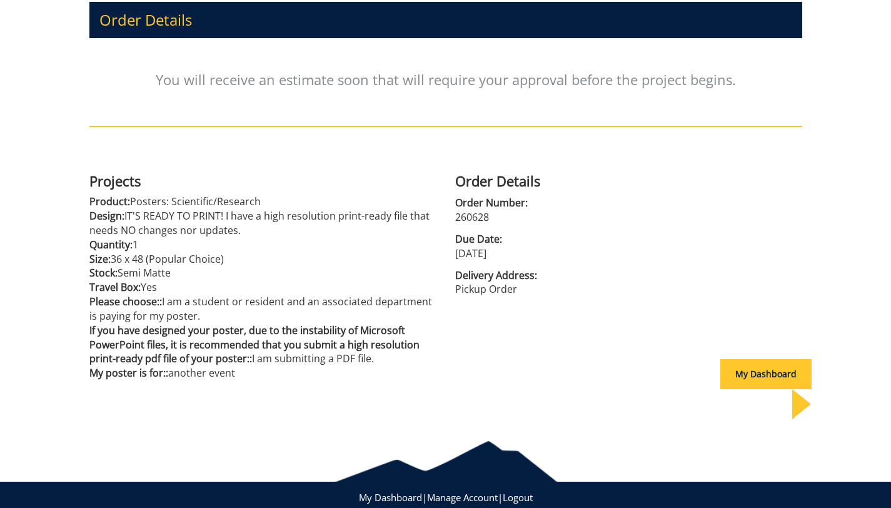
scroll to position [171, 0]
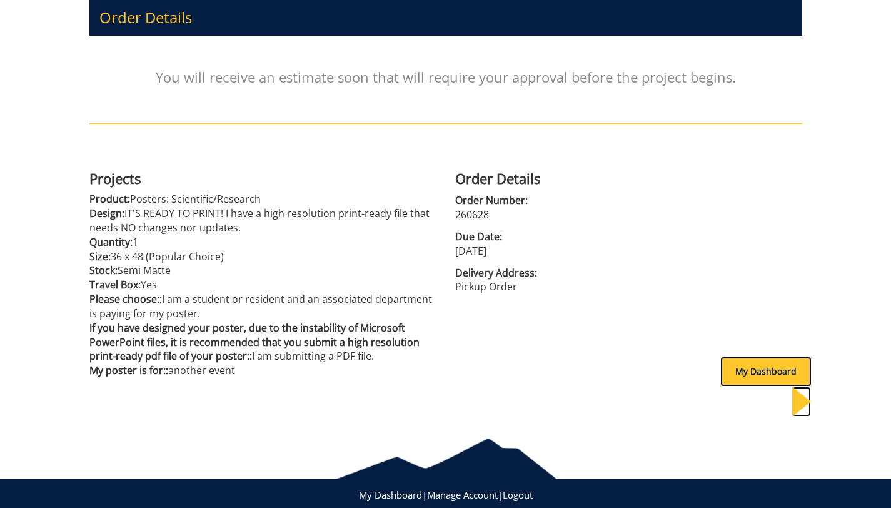
click at [733, 368] on div "My Dashboard" at bounding box center [766, 372] width 91 height 30
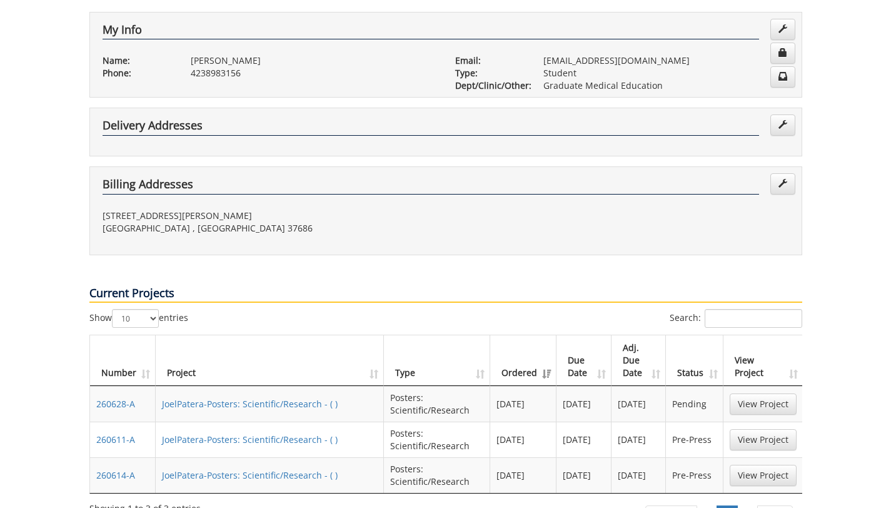
scroll to position [236, 0]
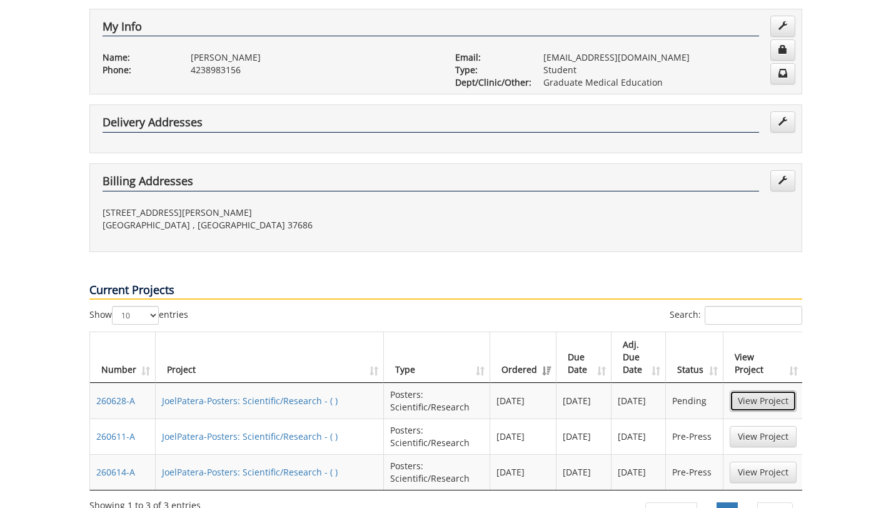
click at [748, 390] on link "View Project" at bounding box center [763, 400] width 67 height 21
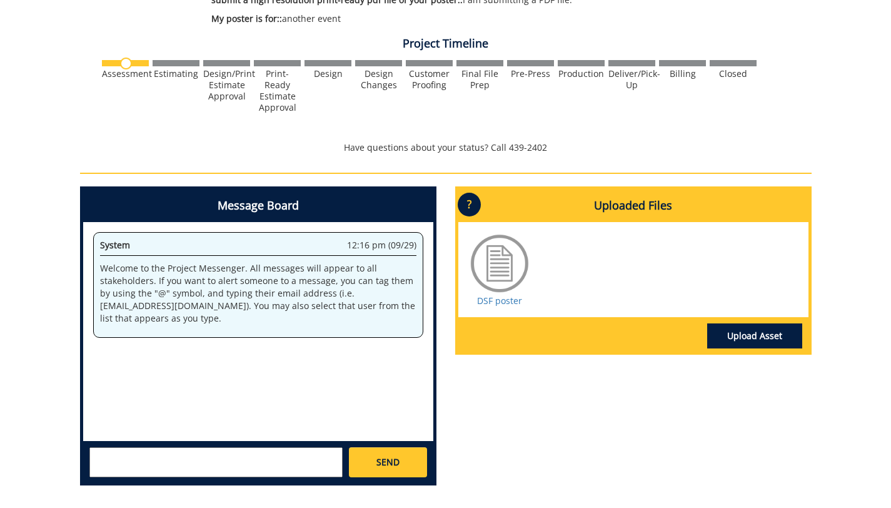
scroll to position [424, 0]
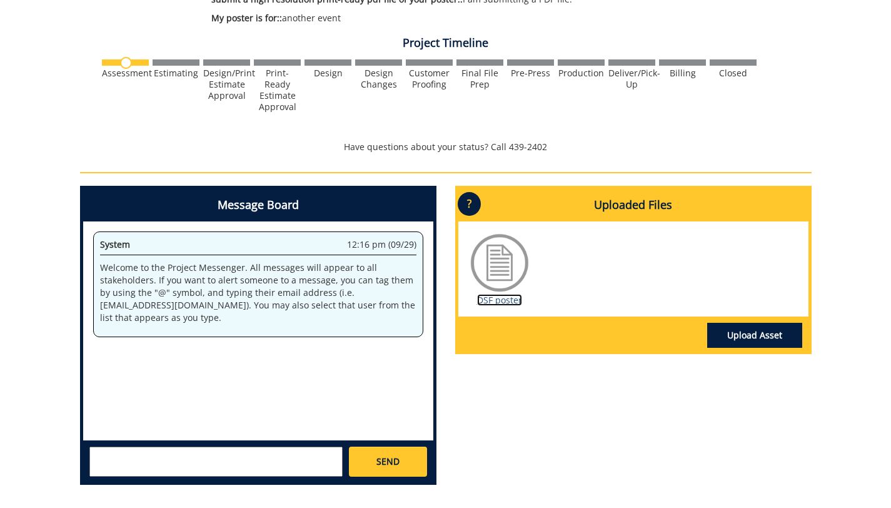
click at [494, 303] on link "DSF poster" at bounding box center [499, 300] width 45 height 12
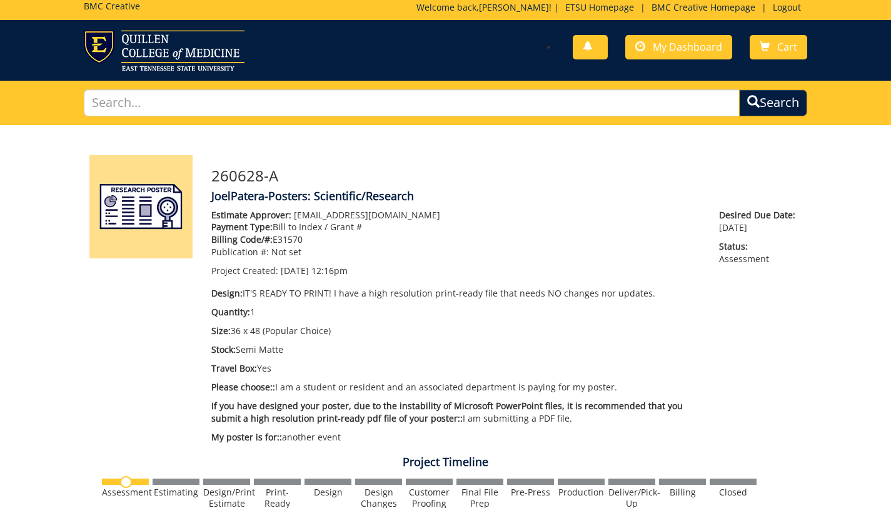
scroll to position [1, 0]
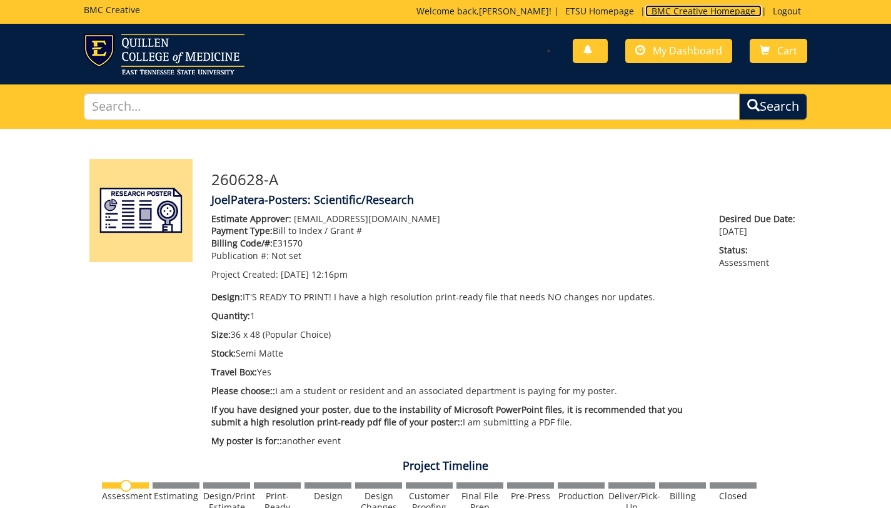
click at [699, 13] on link "BMC Creative Homepage" at bounding box center [704, 11] width 116 height 12
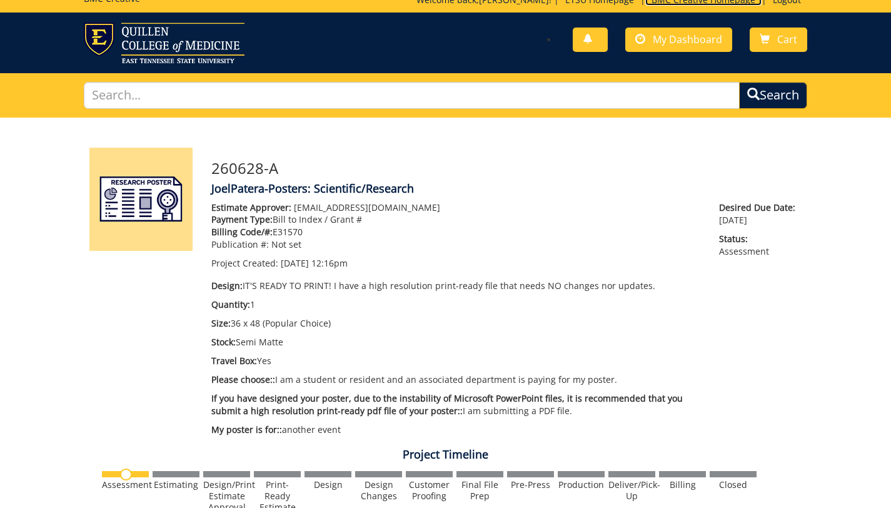
scroll to position [0, 0]
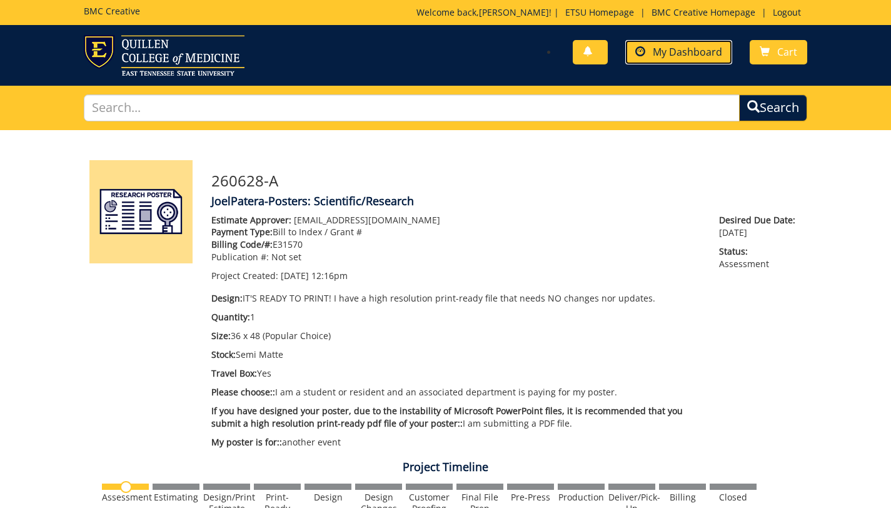
click at [663, 55] on span "My Dashboard" at bounding box center [687, 52] width 69 height 14
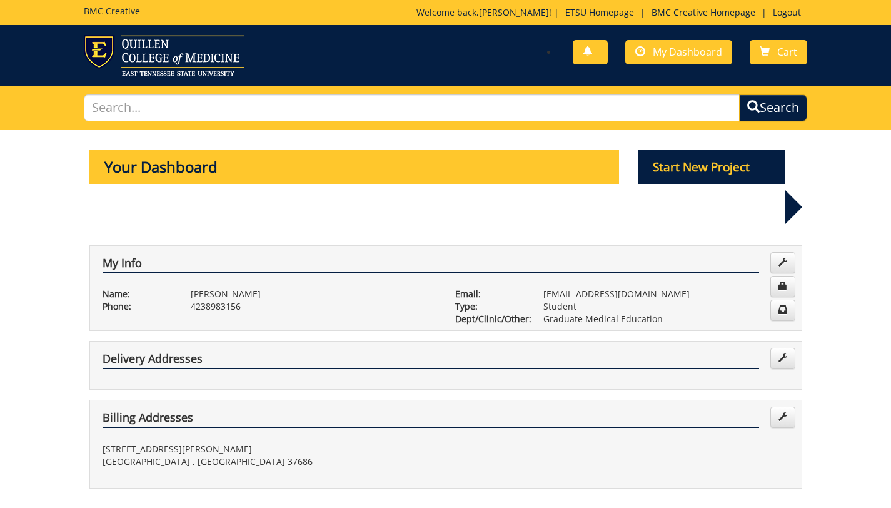
scroll to position [530, 0]
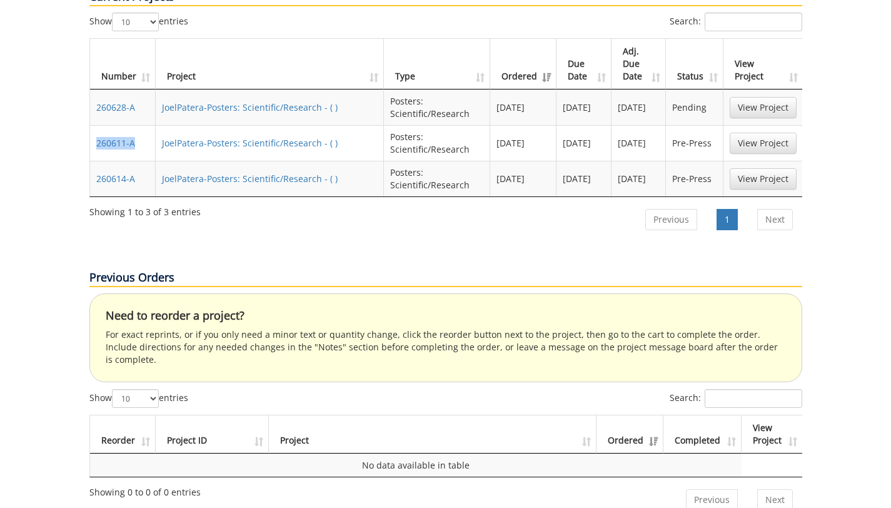
drag, startPoint x: 142, startPoint y: 101, endPoint x: 95, endPoint y: 101, distance: 46.9
click at [95, 125] on td "260611-A" at bounding box center [123, 143] width 66 height 36
copy link "260611-A"
drag, startPoint x: 148, startPoint y: 138, endPoint x: 93, endPoint y: 142, distance: 55.2
click at [93, 161] on td "260614-A" at bounding box center [123, 179] width 66 height 36
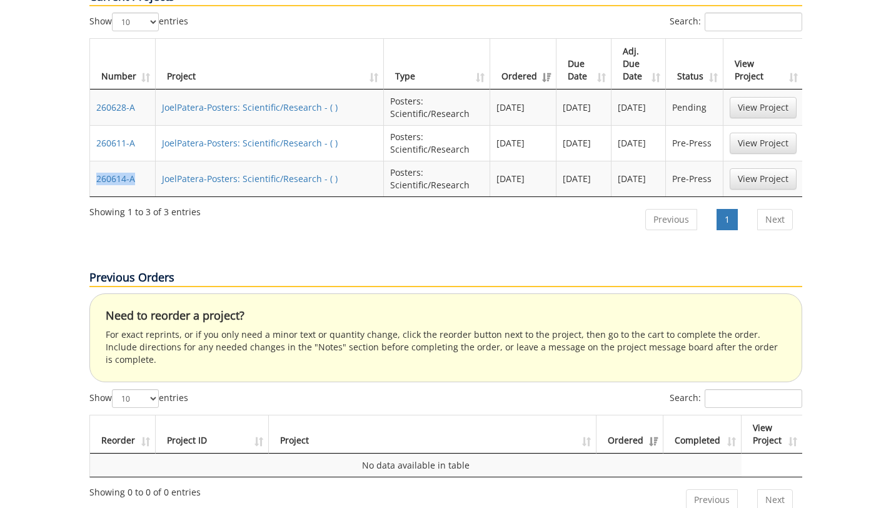
copy link "260614-A"
